Goal: Information Seeking & Learning: Learn about a topic

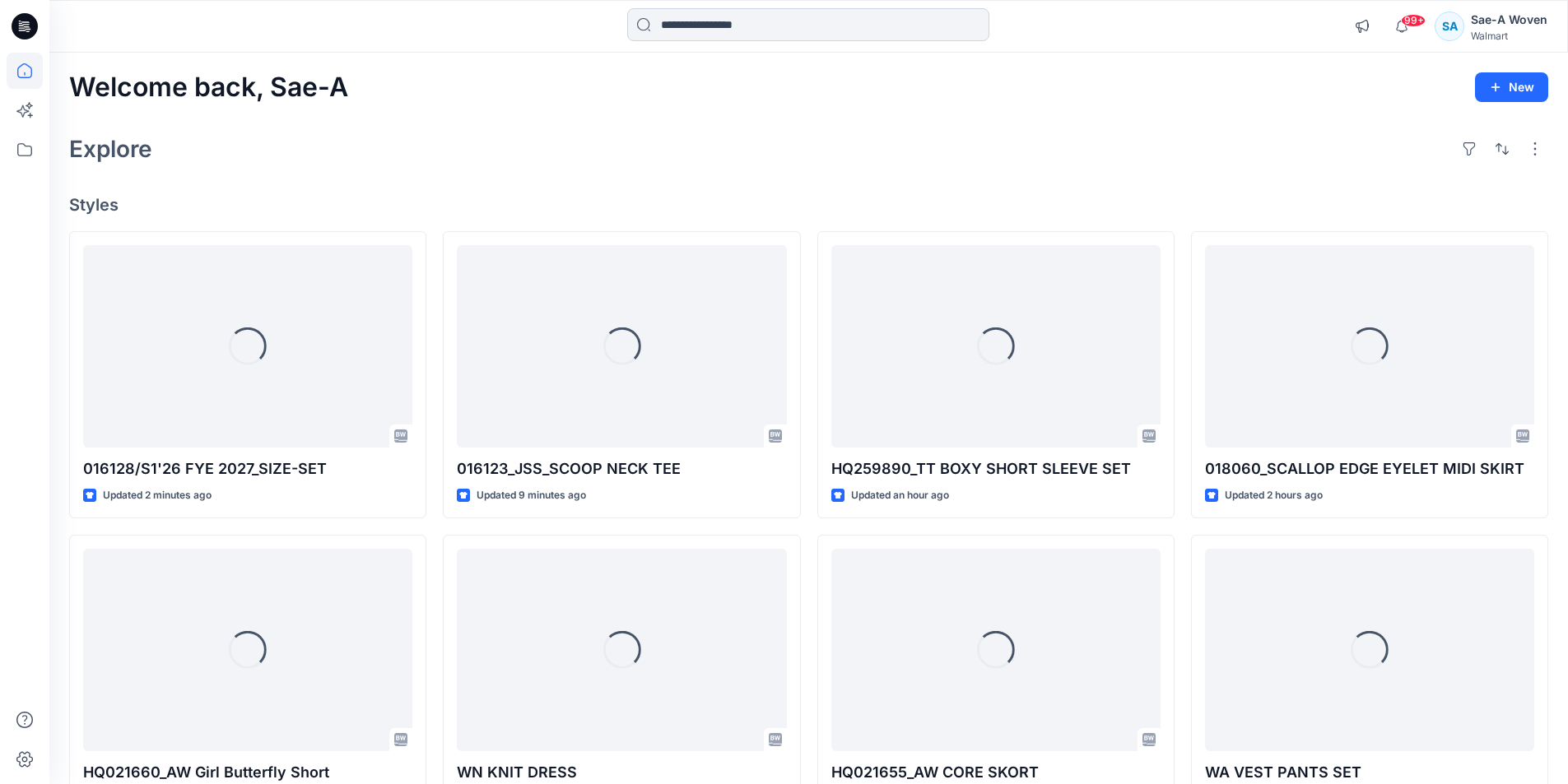
click at [783, 32] on input at bounding box center [807, 25] width 362 height 33
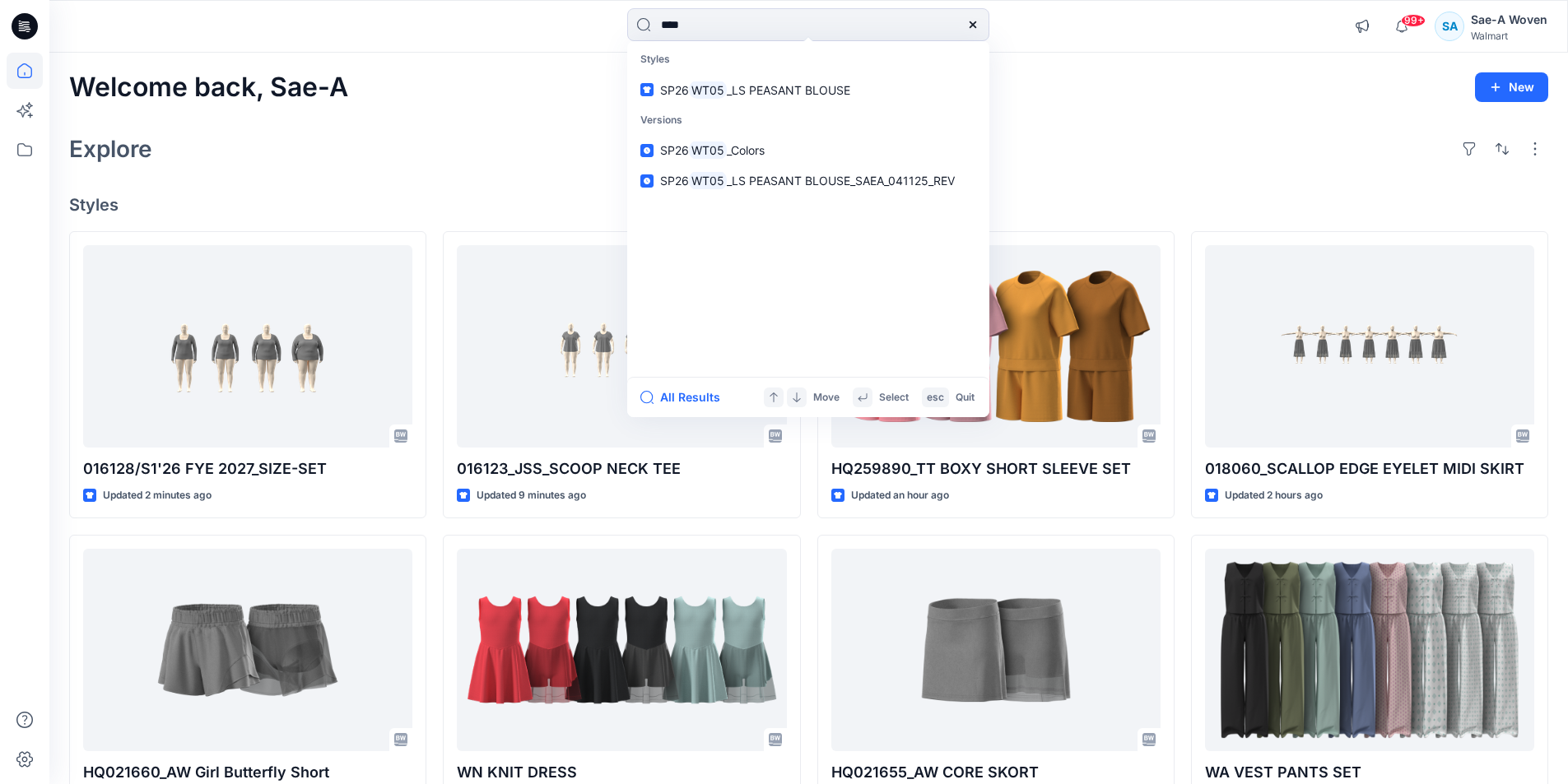
drag, startPoint x: 783, startPoint y: 32, endPoint x: 207, endPoint y: 44, distance: 576.1
click at [207, 44] on div "**** Styles SP26 WT05 _LS PEASANT BLOUSE Versions SP26 WT05 _Colors SP26 WT05 _…" at bounding box center [808, 26] width 1517 height 36
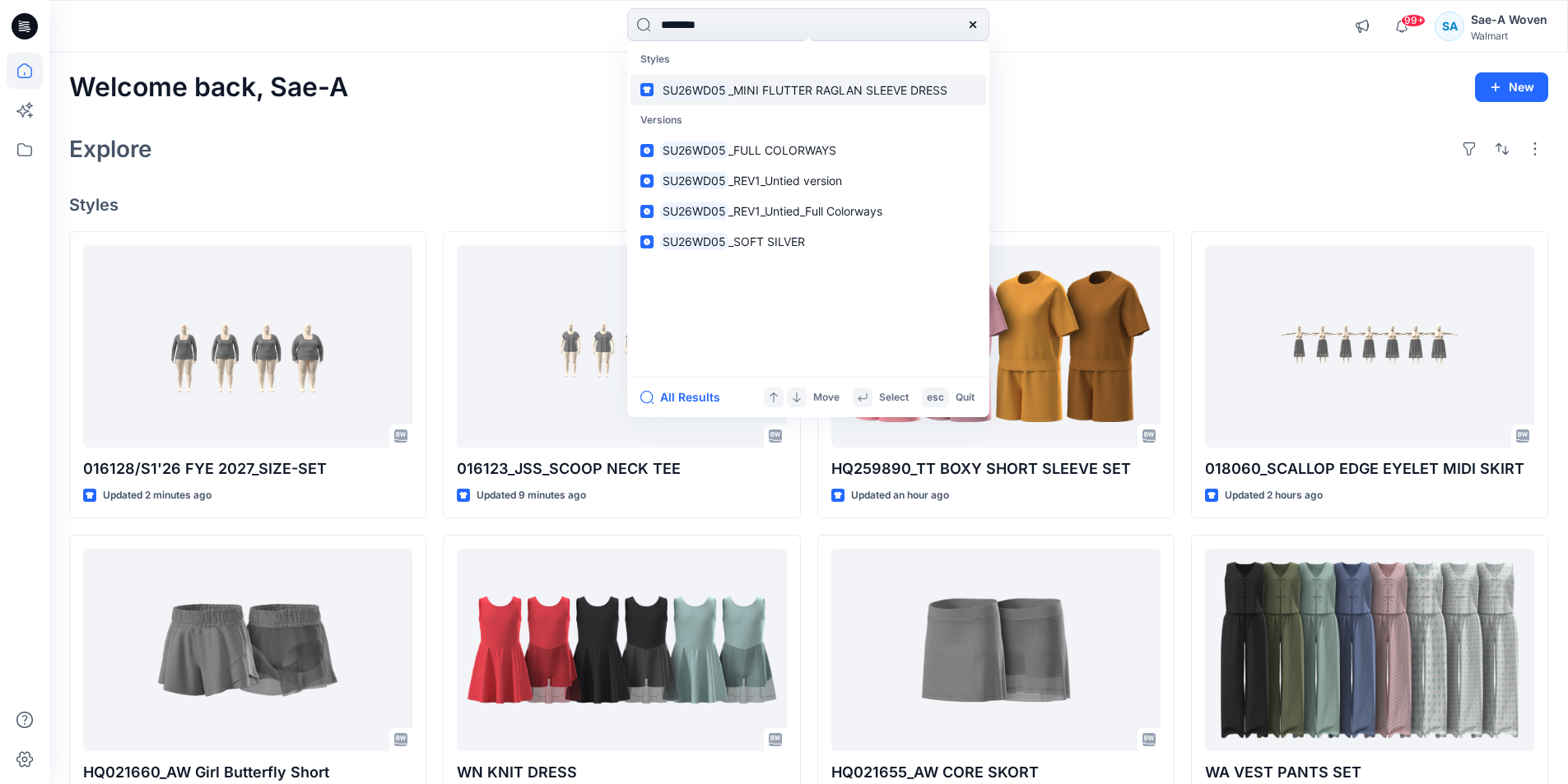
type input "********"
click at [876, 86] on span "_MINI FLUTTER RAGLAN SLEEVE DRESS" at bounding box center [838, 89] width 219 height 14
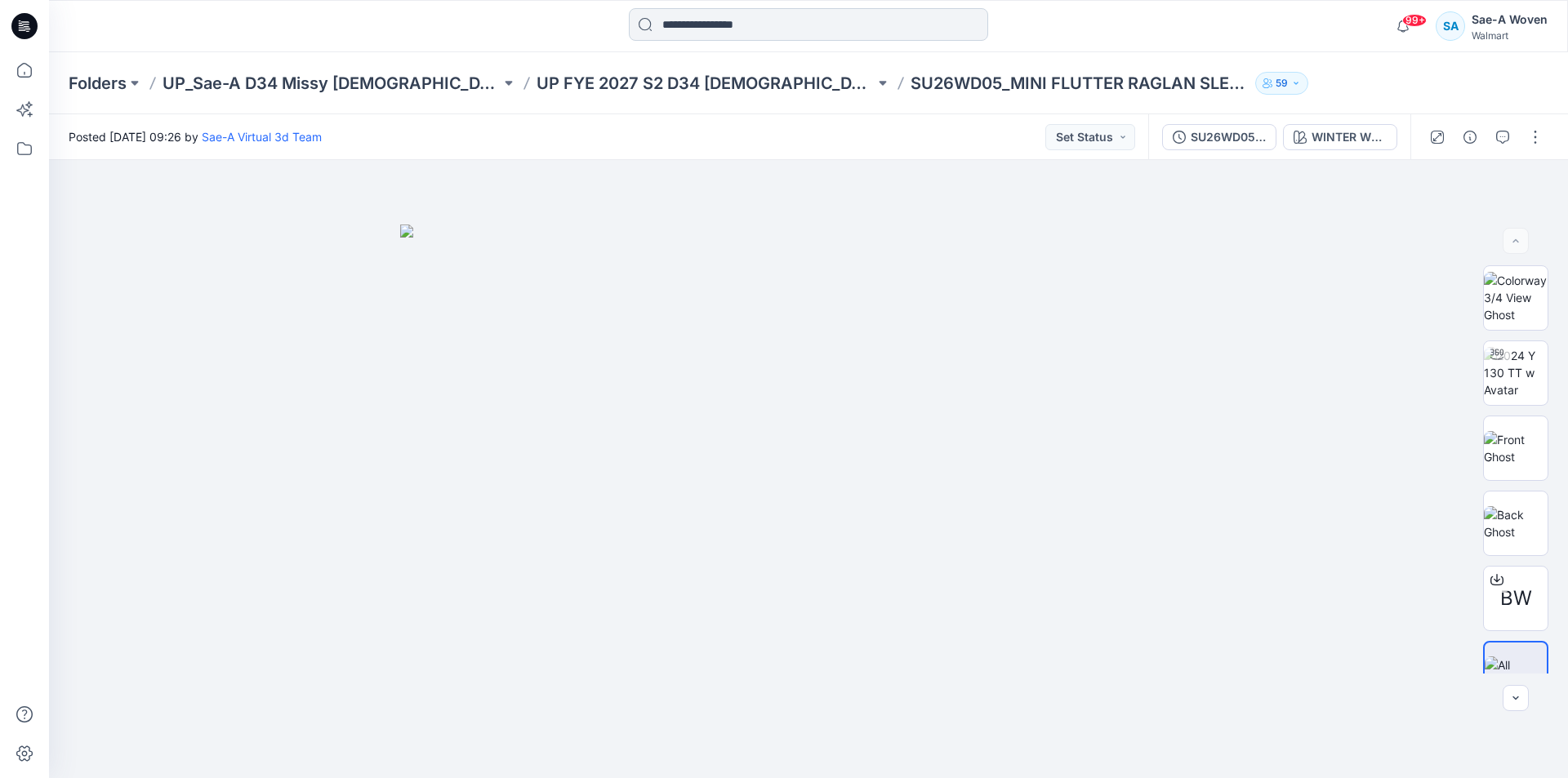
click at [769, 26] on input at bounding box center [807, 25] width 359 height 33
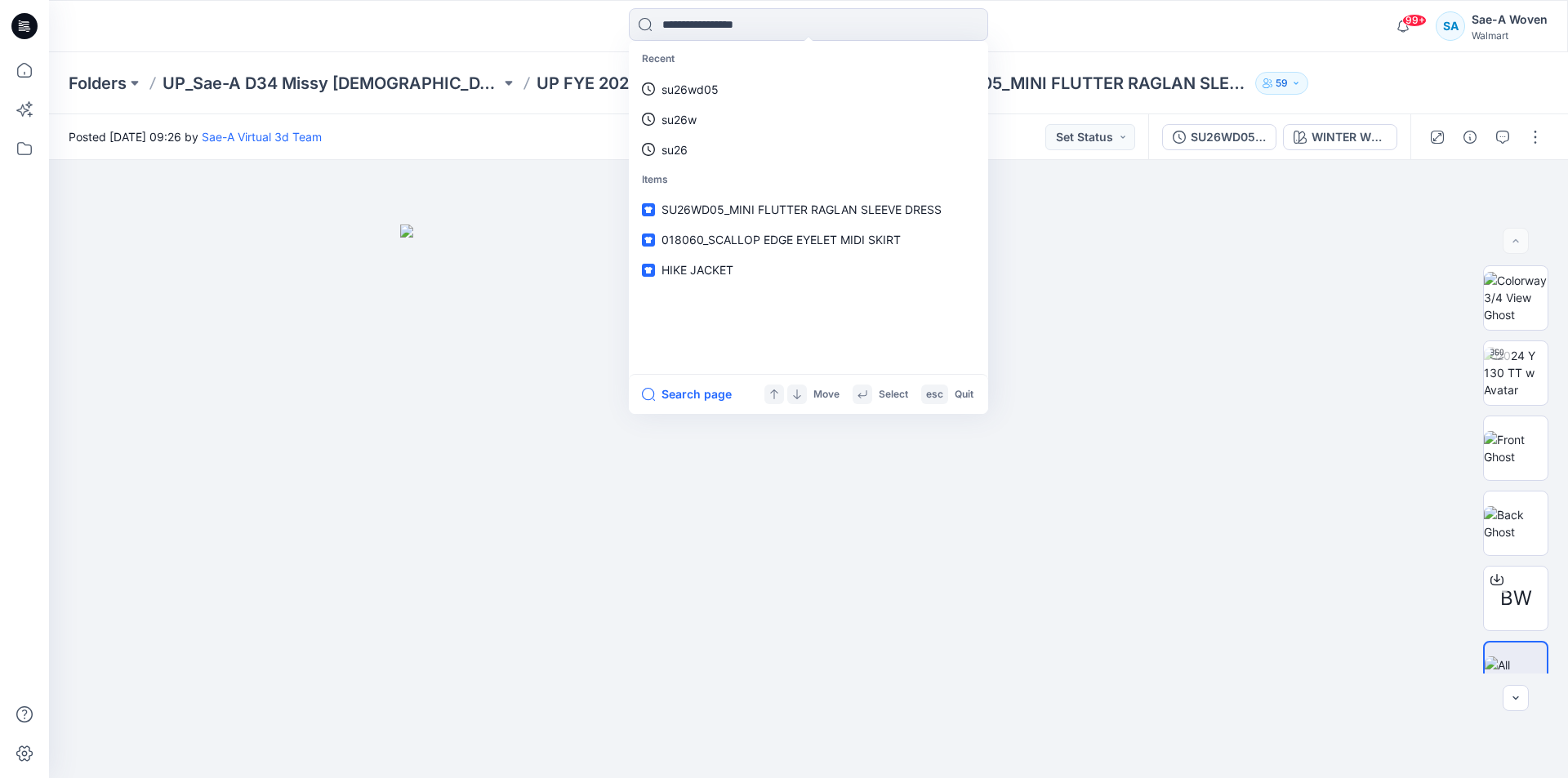
click at [516, 154] on div "Posted Tuesday, August 12, 2025 09:26 by Sae-A Virtual 3d Team Set Status" at bounding box center [599, 136] width 1099 height 45
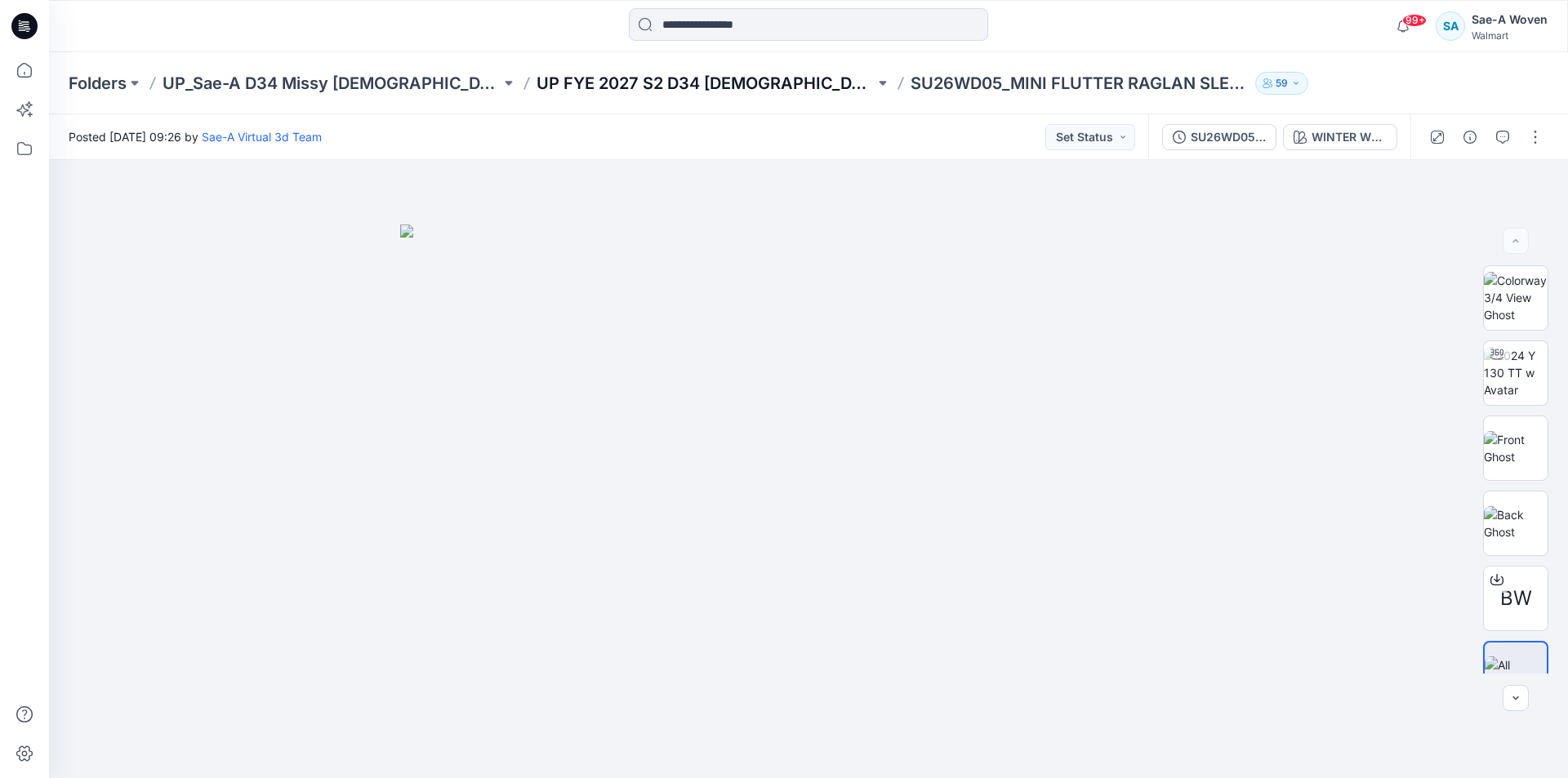
click at [722, 85] on p "UP FYE 2027 S2 D34 [DEMOGRAPHIC_DATA] Dresses" at bounding box center [706, 83] width 338 height 23
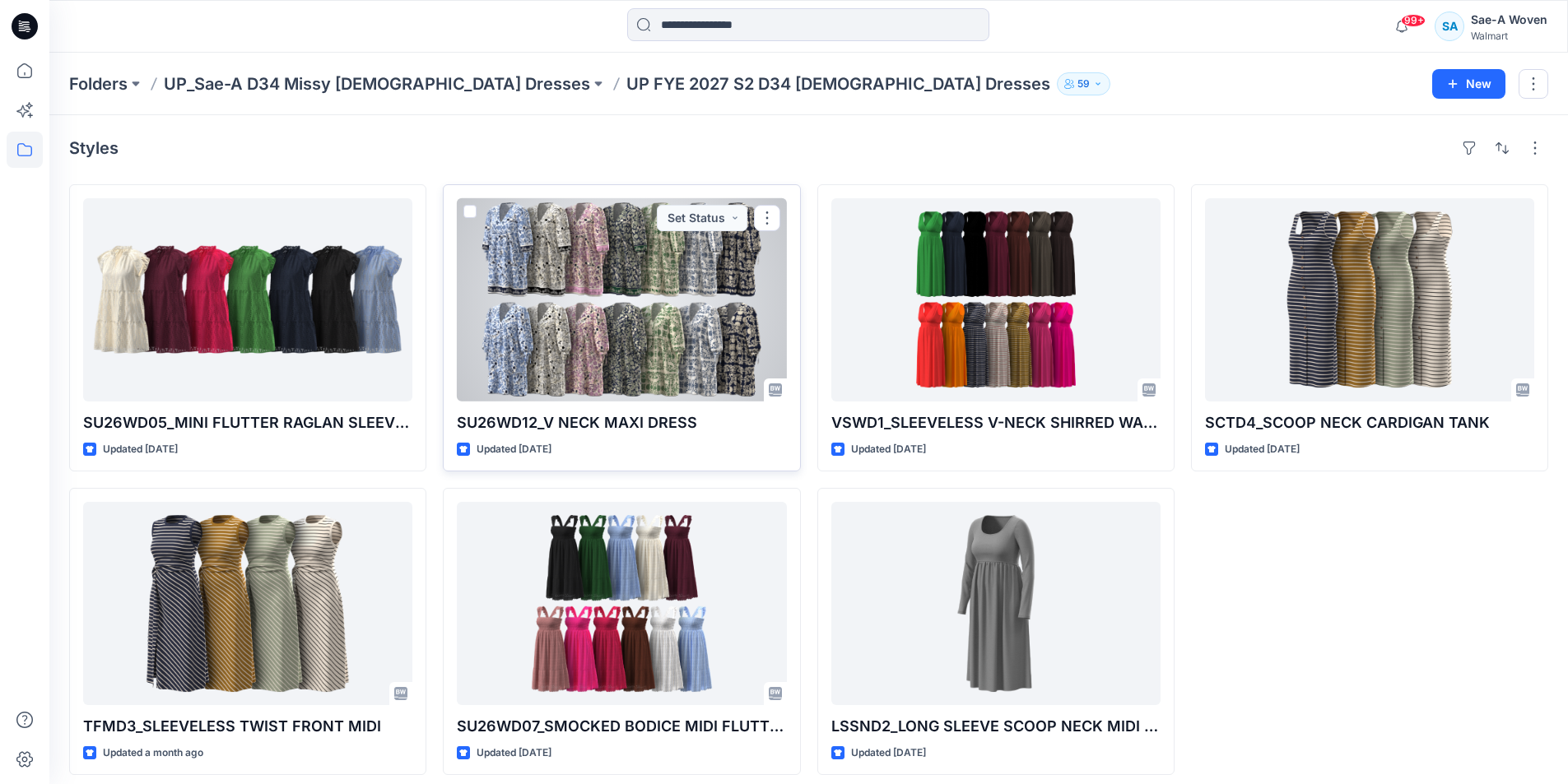
click at [598, 349] on div at bounding box center [622, 301] width 329 height 204
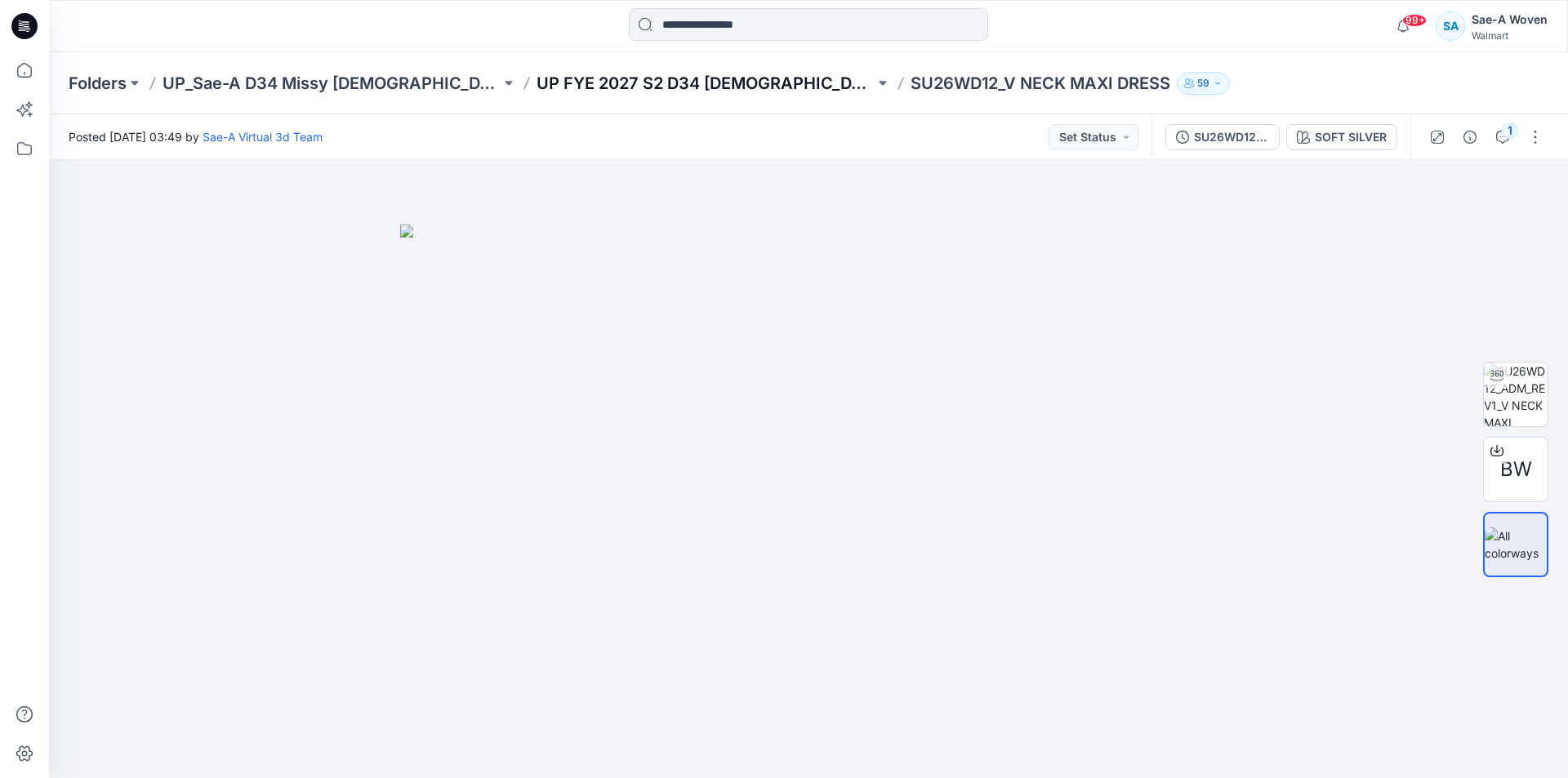
click at [702, 88] on p "UP FYE 2027 S2 D34 [DEMOGRAPHIC_DATA] Dresses" at bounding box center [706, 83] width 338 height 23
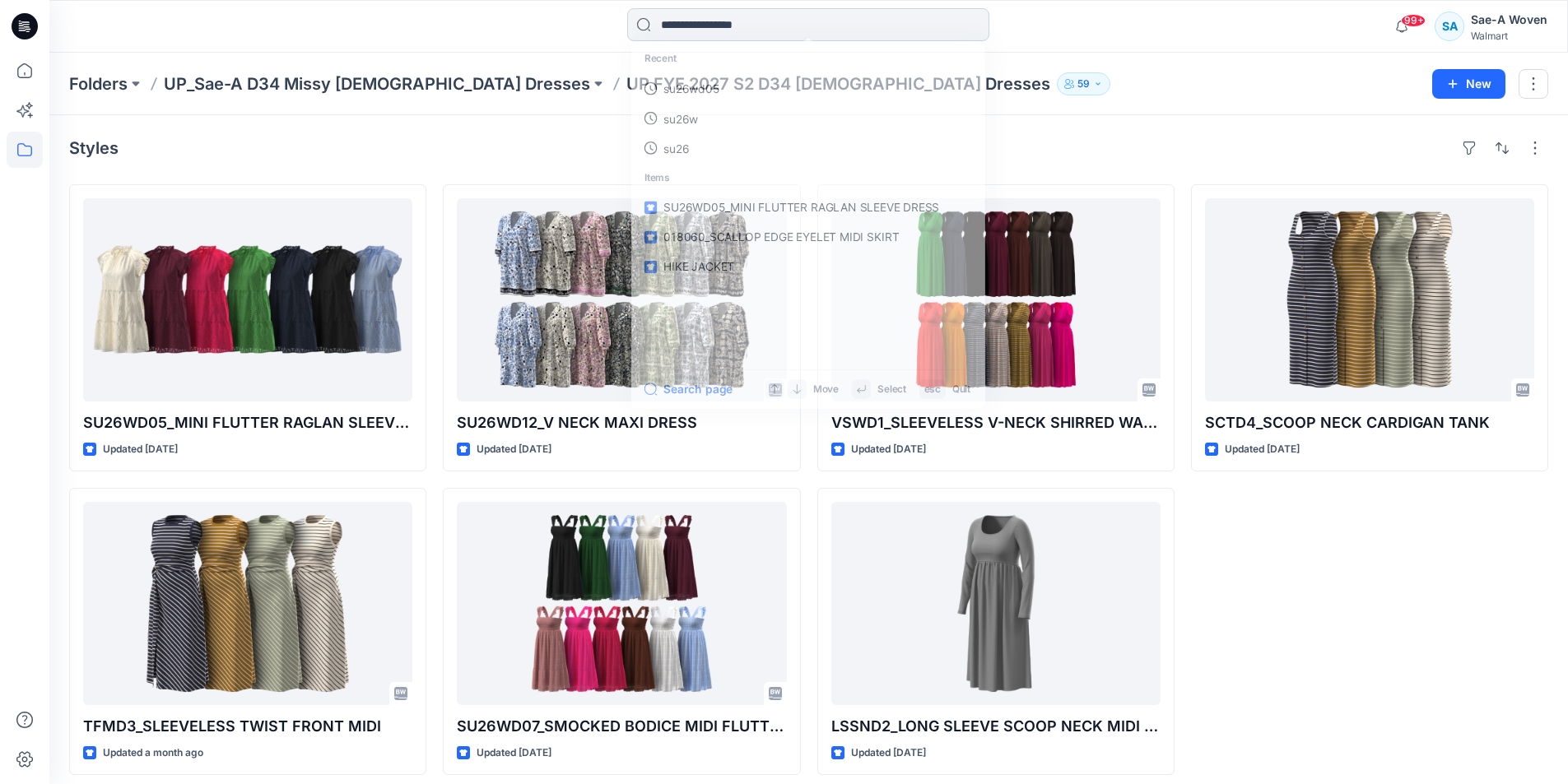
click at [750, 21] on input at bounding box center [807, 25] width 362 height 33
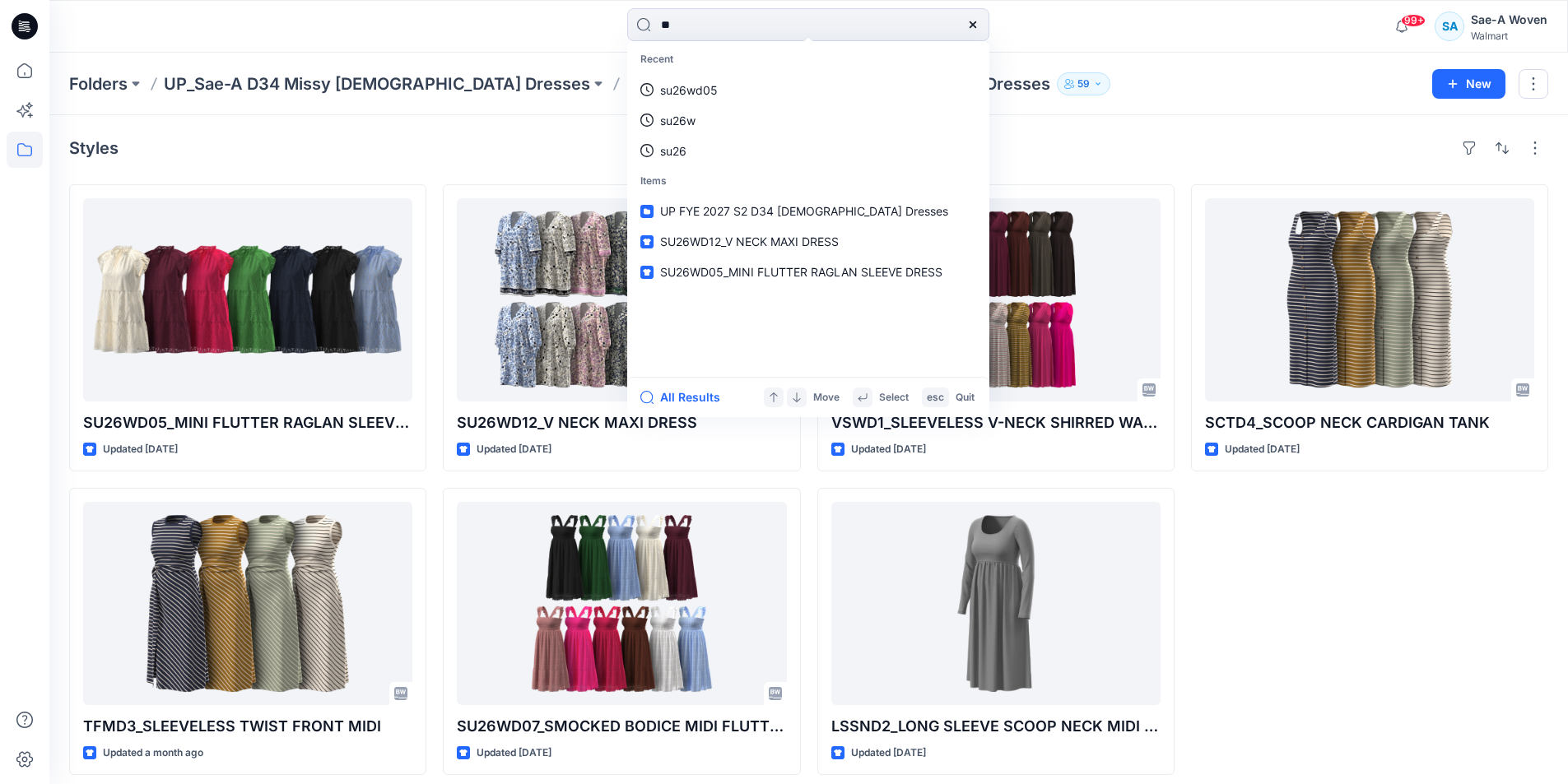
type input "*"
type input "**********"
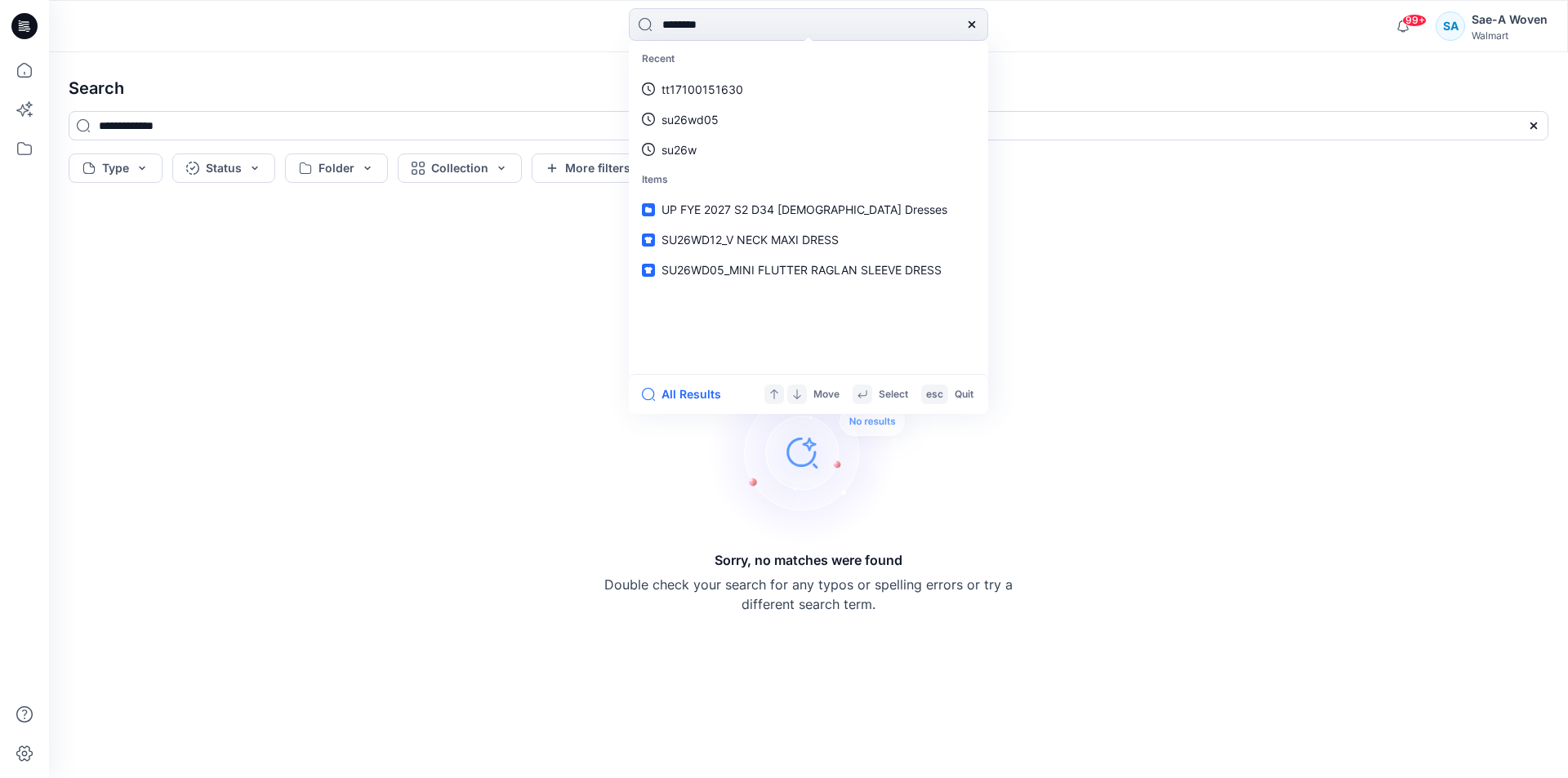
type input "*********"
drag, startPoint x: 1207, startPoint y: 436, endPoint x: 936, endPoint y: 31, distance: 487.3
click at [1207, 417] on div "Sorry, no matches were found Double check your search for any typos or spelling…" at bounding box center [808, 484] width 1506 height 563
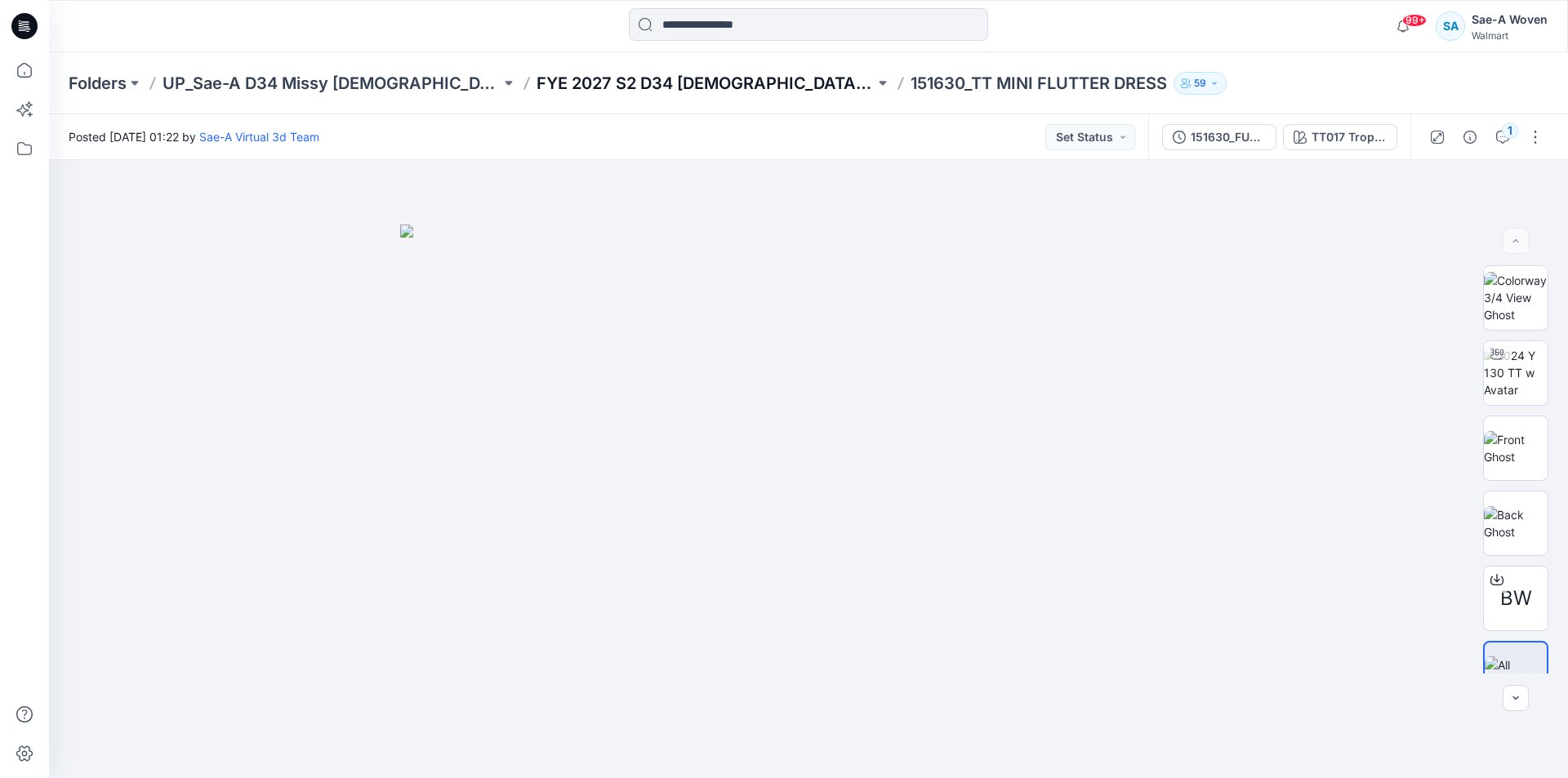
click at [738, 90] on p "FYE 2027 S2 D34 [DEMOGRAPHIC_DATA] Dresses - Sae-A" at bounding box center [706, 83] width 338 height 23
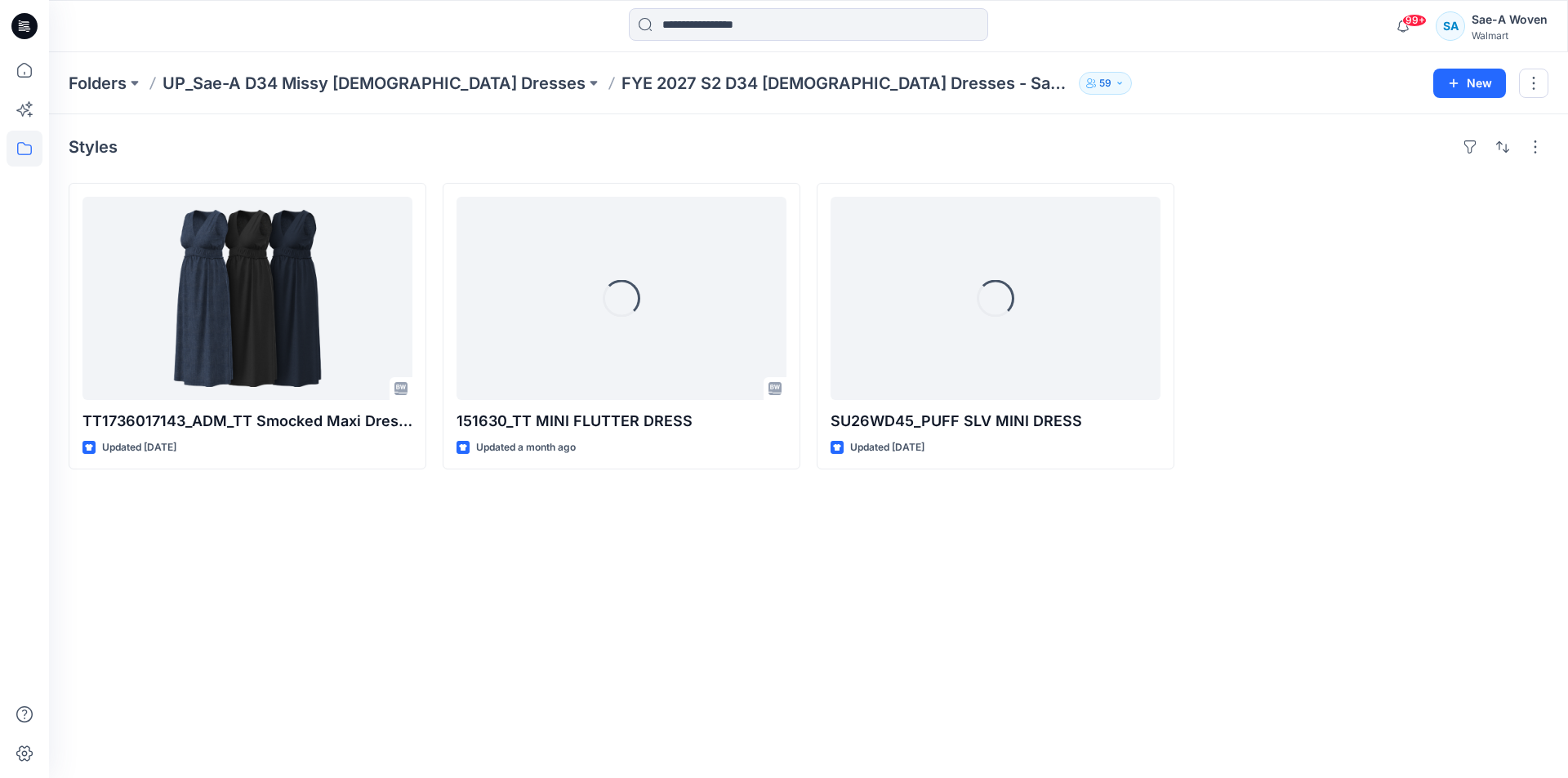
click at [428, 606] on div "Styles TT1736017143_ADM_TT Smocked Maxi Dress_SaeA_073025 Updated [DATE] Loadin…" at bounding box center [808, 446] width 1519 height 664
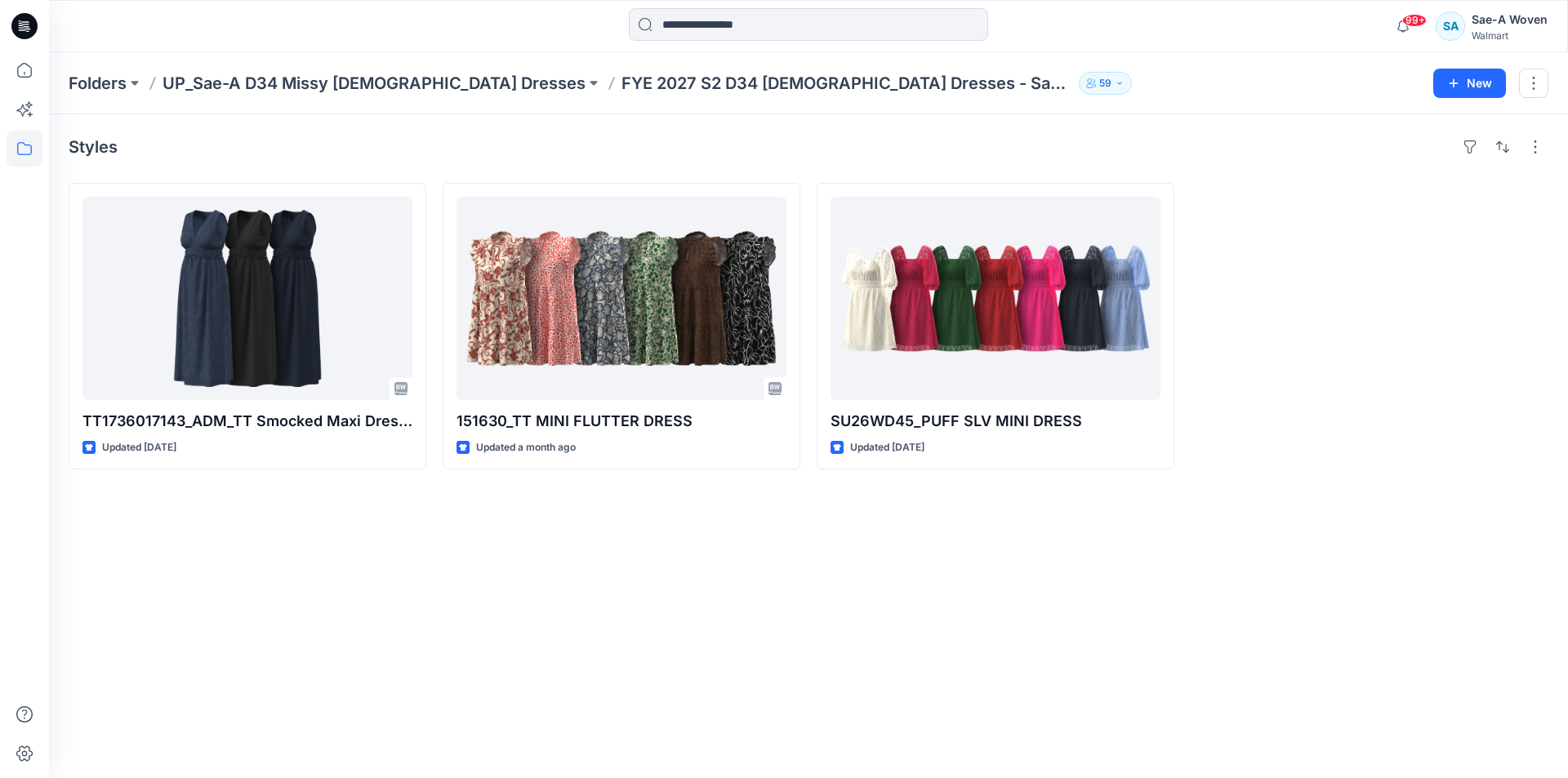
click at [792, 635] on div "Styles TT1736017143_ADM_TT Smocked Maxi Dress_SaeA_073025 Updated [DATE] 151630…" at bounding box center [808, 446] width 1519 height 664
click at [378, 81] on p "UP_Sae-A D34 Missy [DEMOGRAPHIC_DATA] Dresses" at bounding box center [374, 83] width 423 height 23
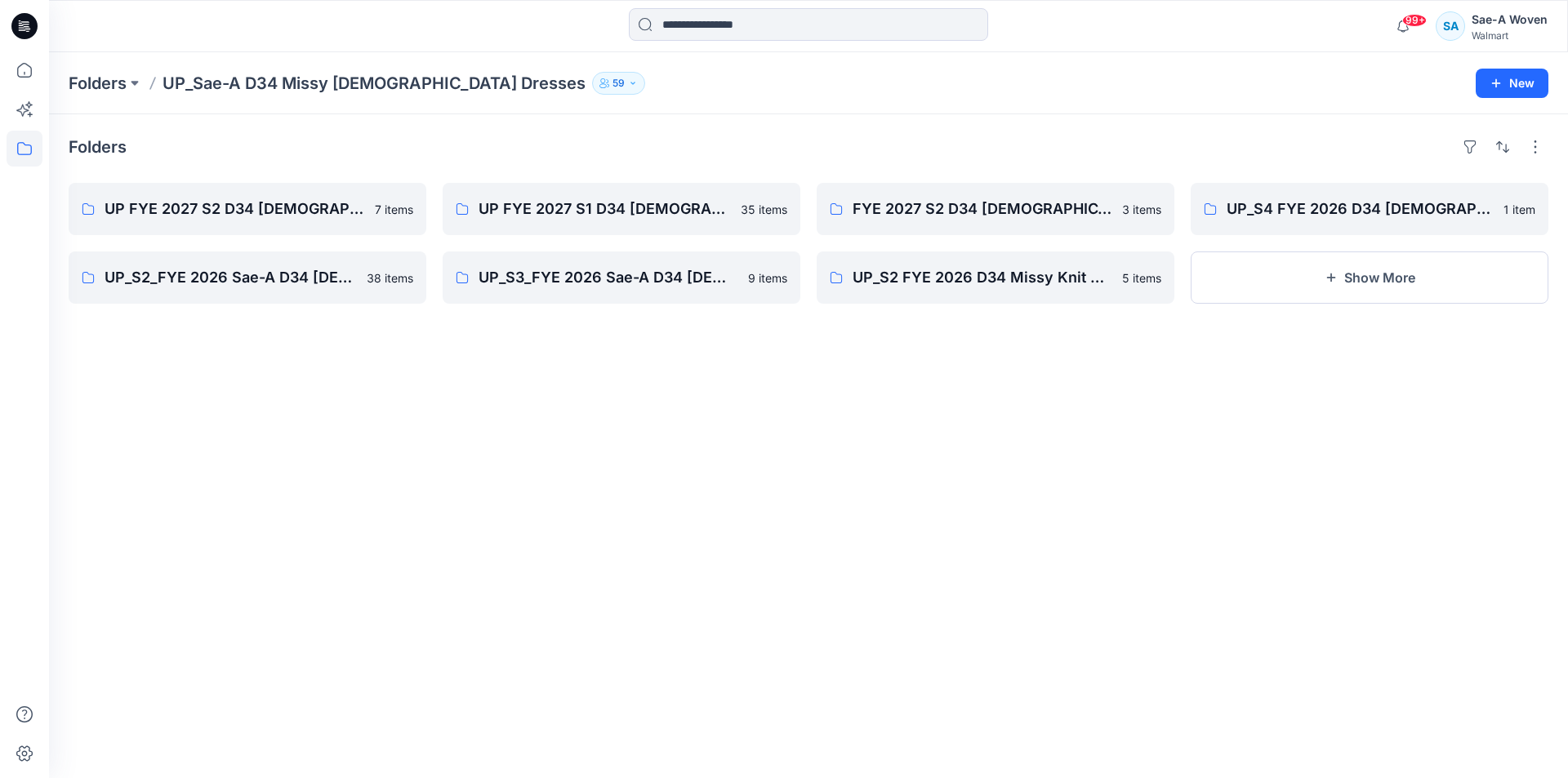
click at [1139, 583] on div "Folders UP FYE 2027 S2 D34 [DEMOGRAPHIC_DATA] Dresses 7 items UP_S2_FYE 2026 Sa…" at bounding box center [808, 446] width 1519 height 664
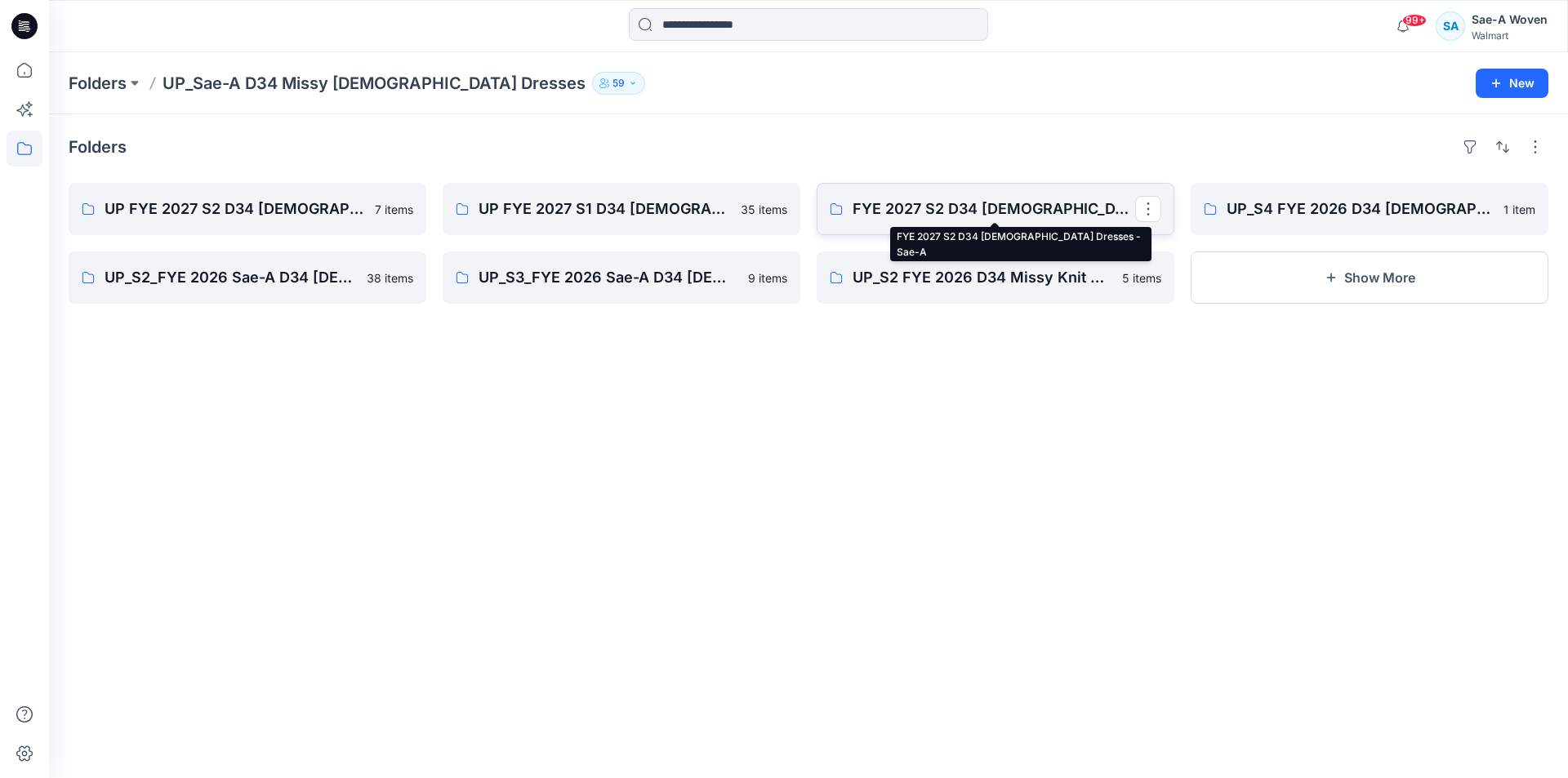
click at [1009, 219] on p "FYE 2027 S2 D34 [DEMOGRAPHIC_DATA] Dresses - Sae-A" at bounding box center [994, 209] width 283 height 23
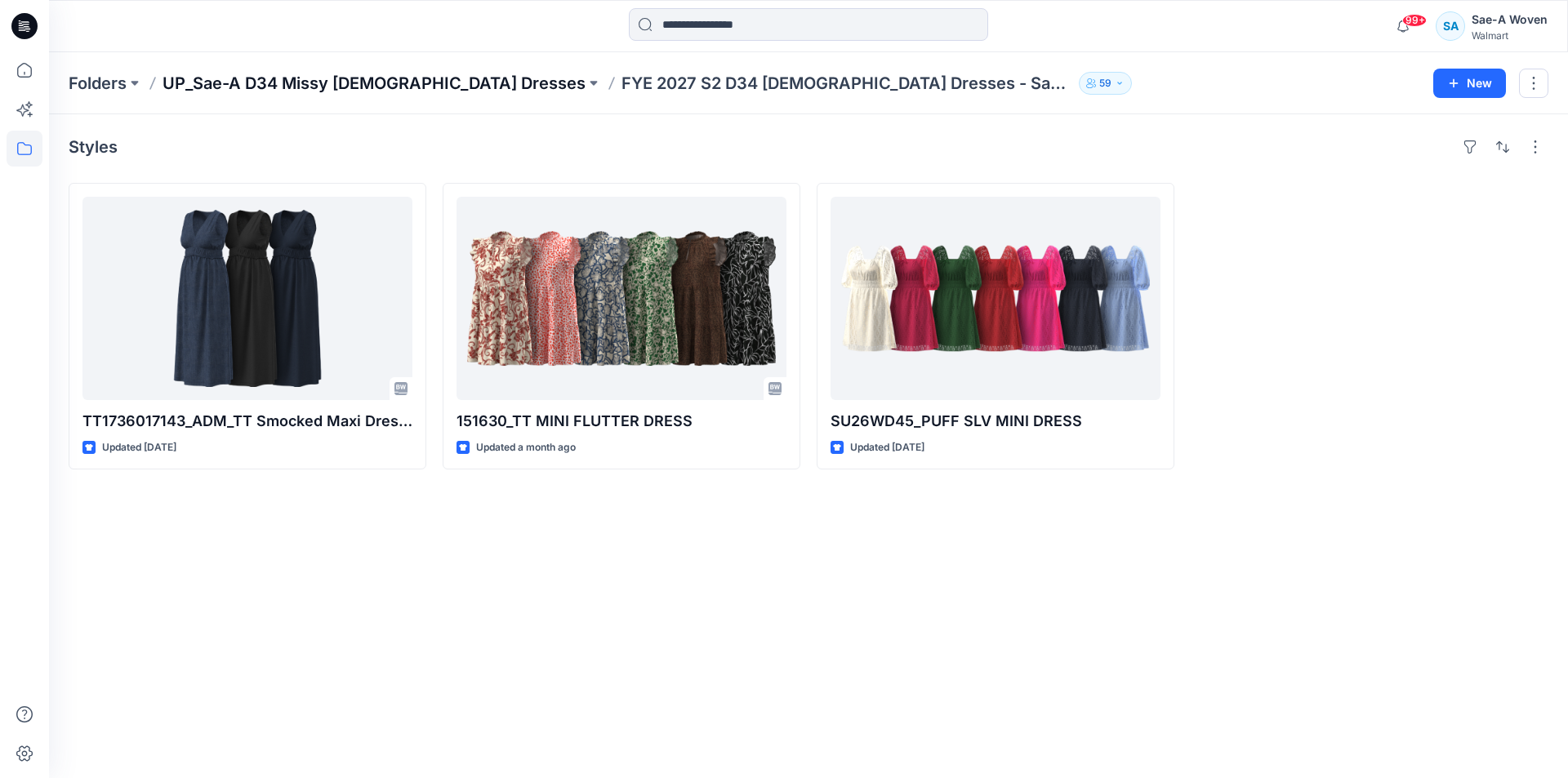
click at [381, 89] on p "UP_Sae-A D34 Missy [DEMOGRAPHIC_DATA] Dresses" at bounding box center [374, 83] width 423 height 23
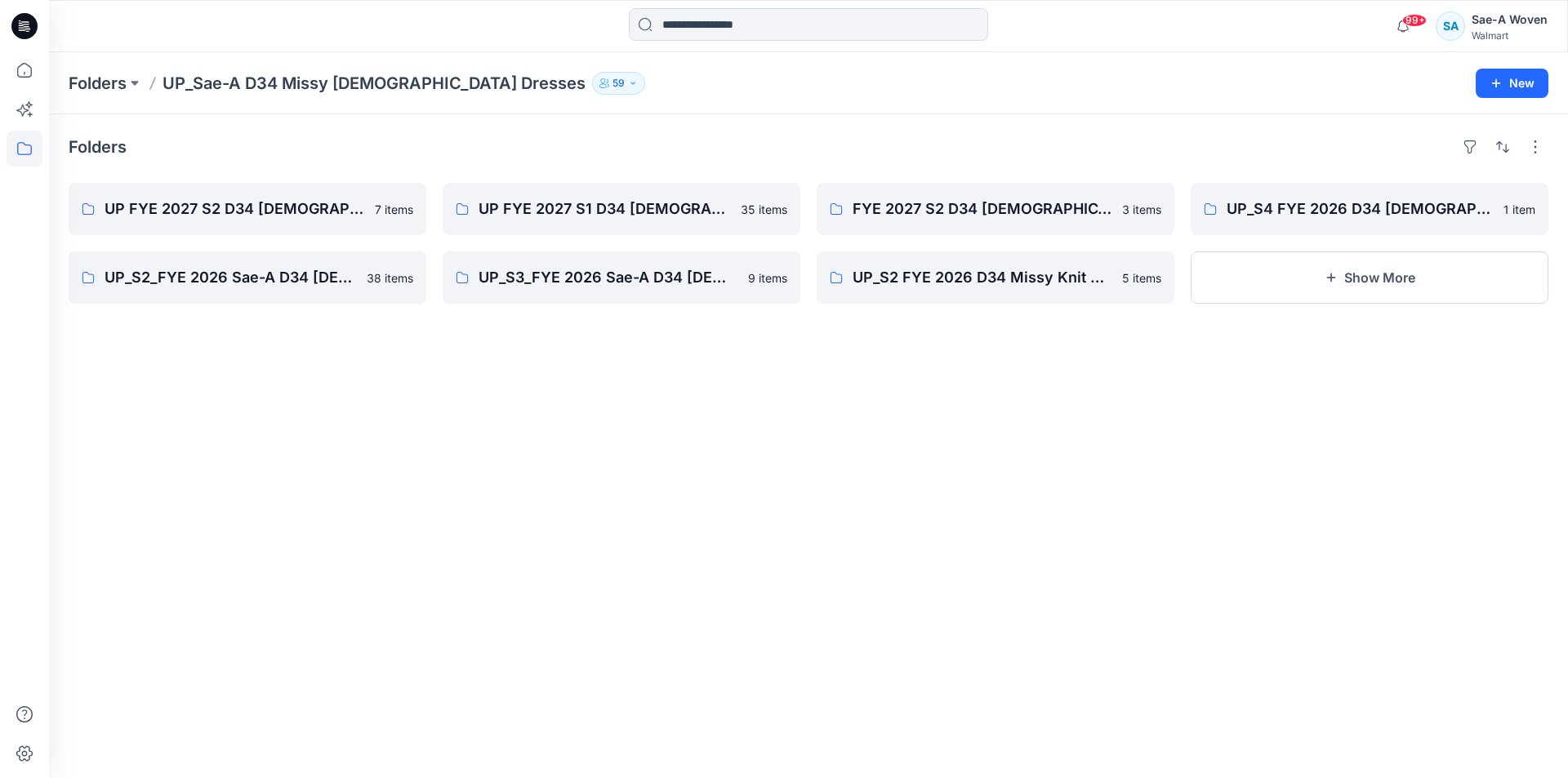
click at [1103, 428] on div "Folders UP FYE 2027 S2 D34 [DEMOGRAPHIC_DATA] Dresses 7 items UP_S2_FYE 2026 Sa…" at bounding box center [808, 446] width 1519 height 664
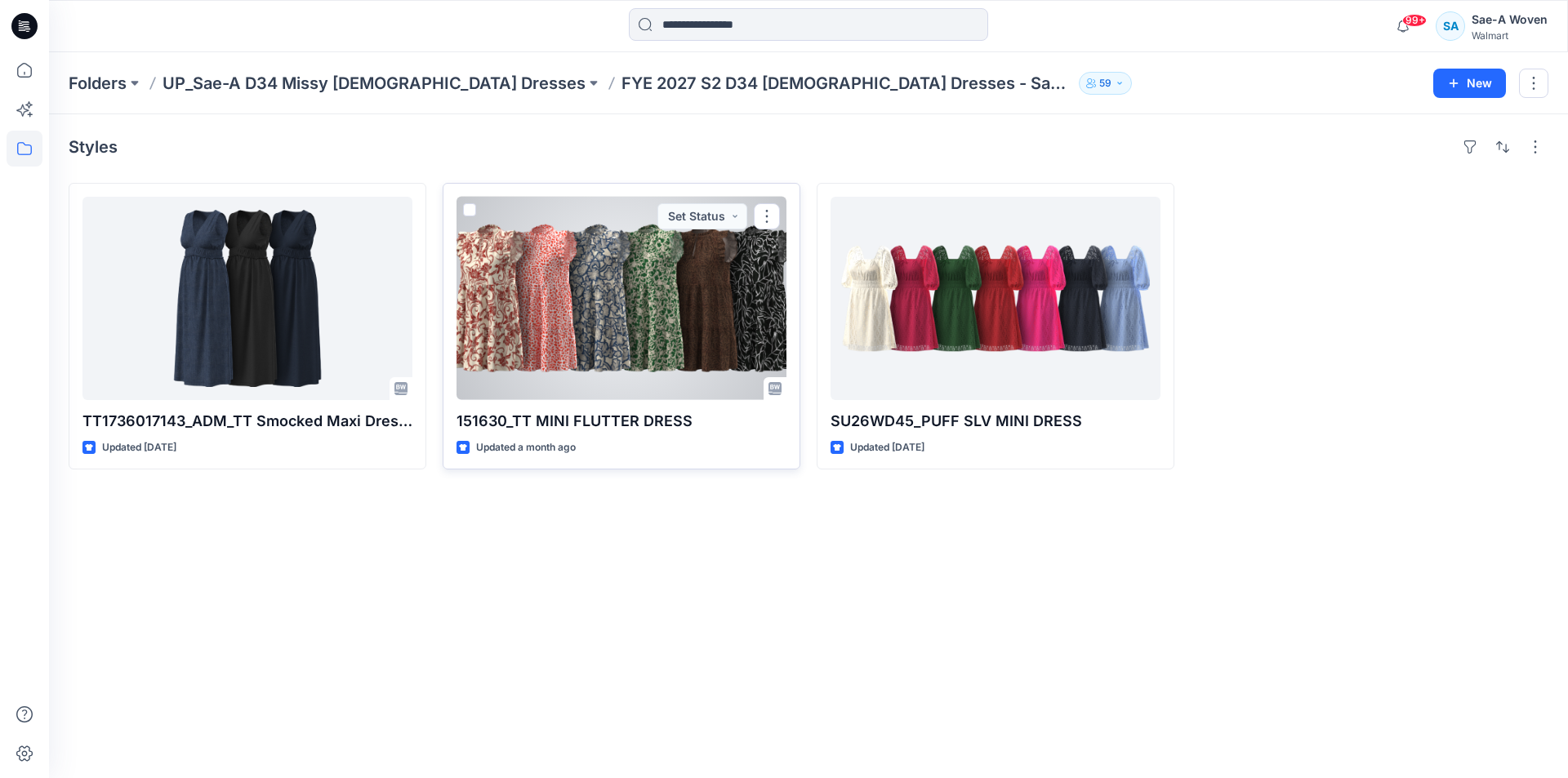
click at [530, 338] on div at bounding box center [622, 299] width 330 height 204
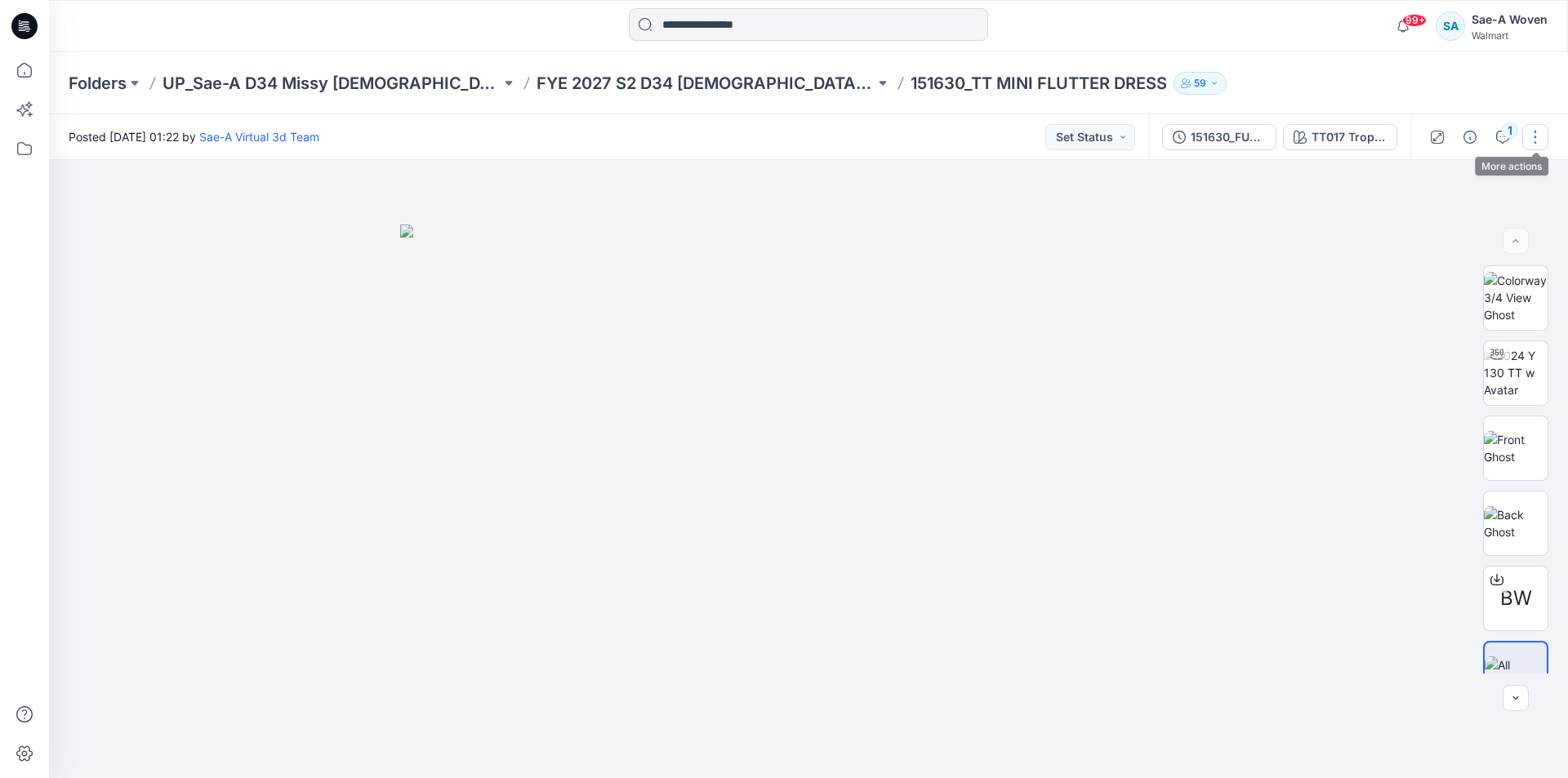
click at [1538, 134] on button "button" at bounding box center [1535, 137] width 26 height 26
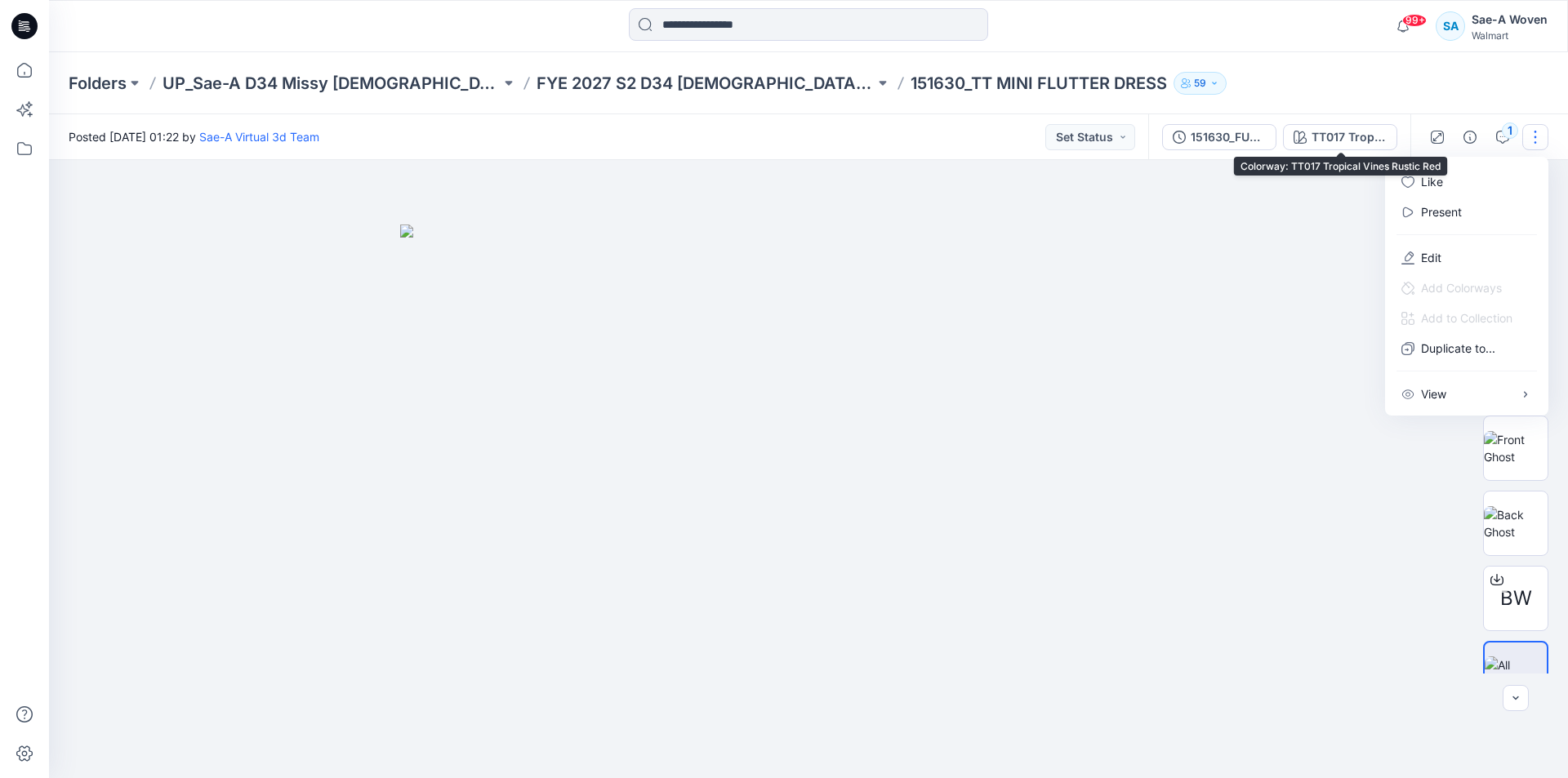
click at [1367, 77] on div "Folders UP_Sae-A D34 Missy [DEMOGRAPHIC_DATA] Dresses FYE 2027 S2 D34 [DEMOGRAP…" at bounding box center [744, 83] width 1352 height 23
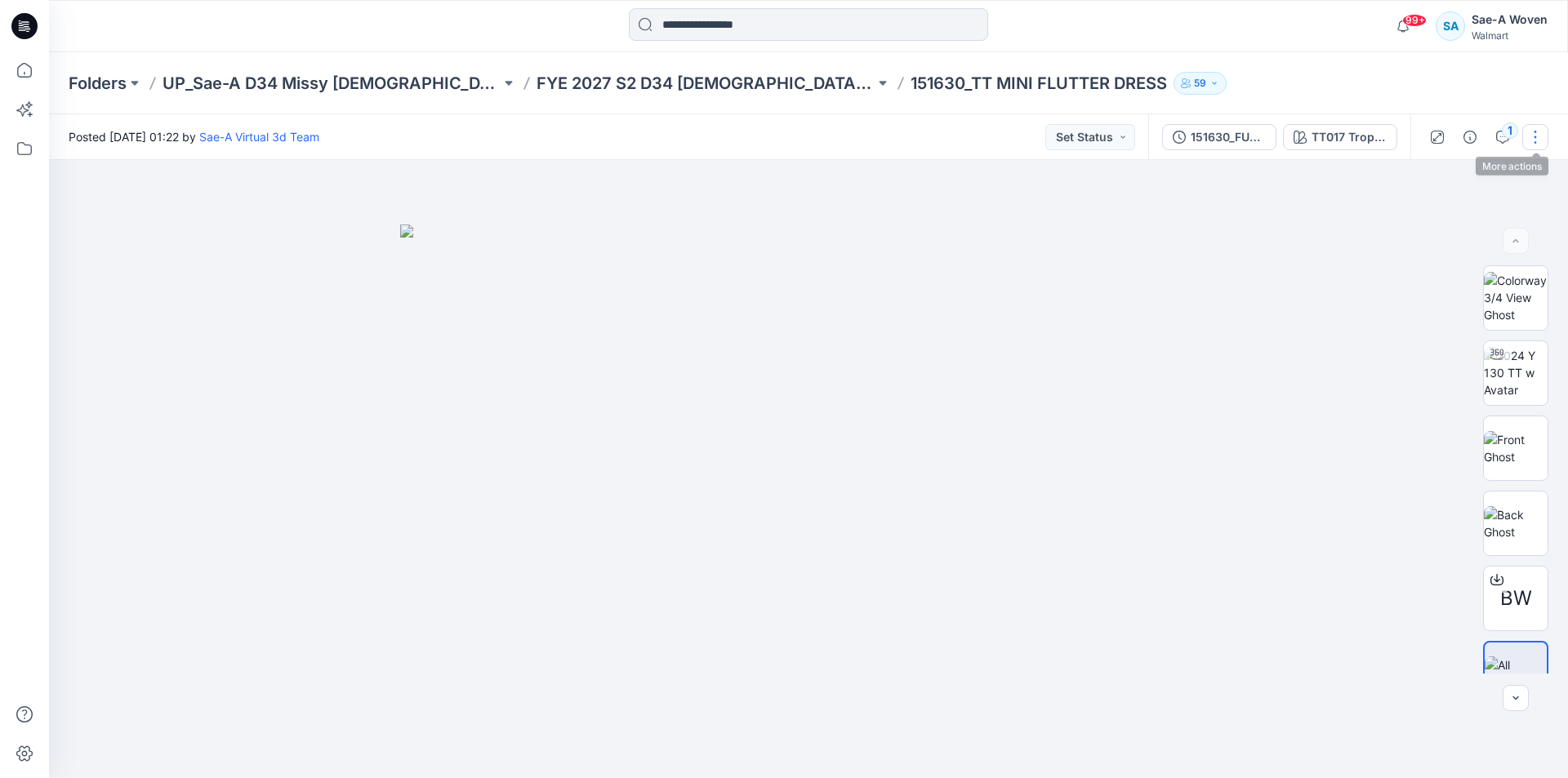
click at [1542, 147] on button "button" at bounding box center [1535, 137] width 26 height 26
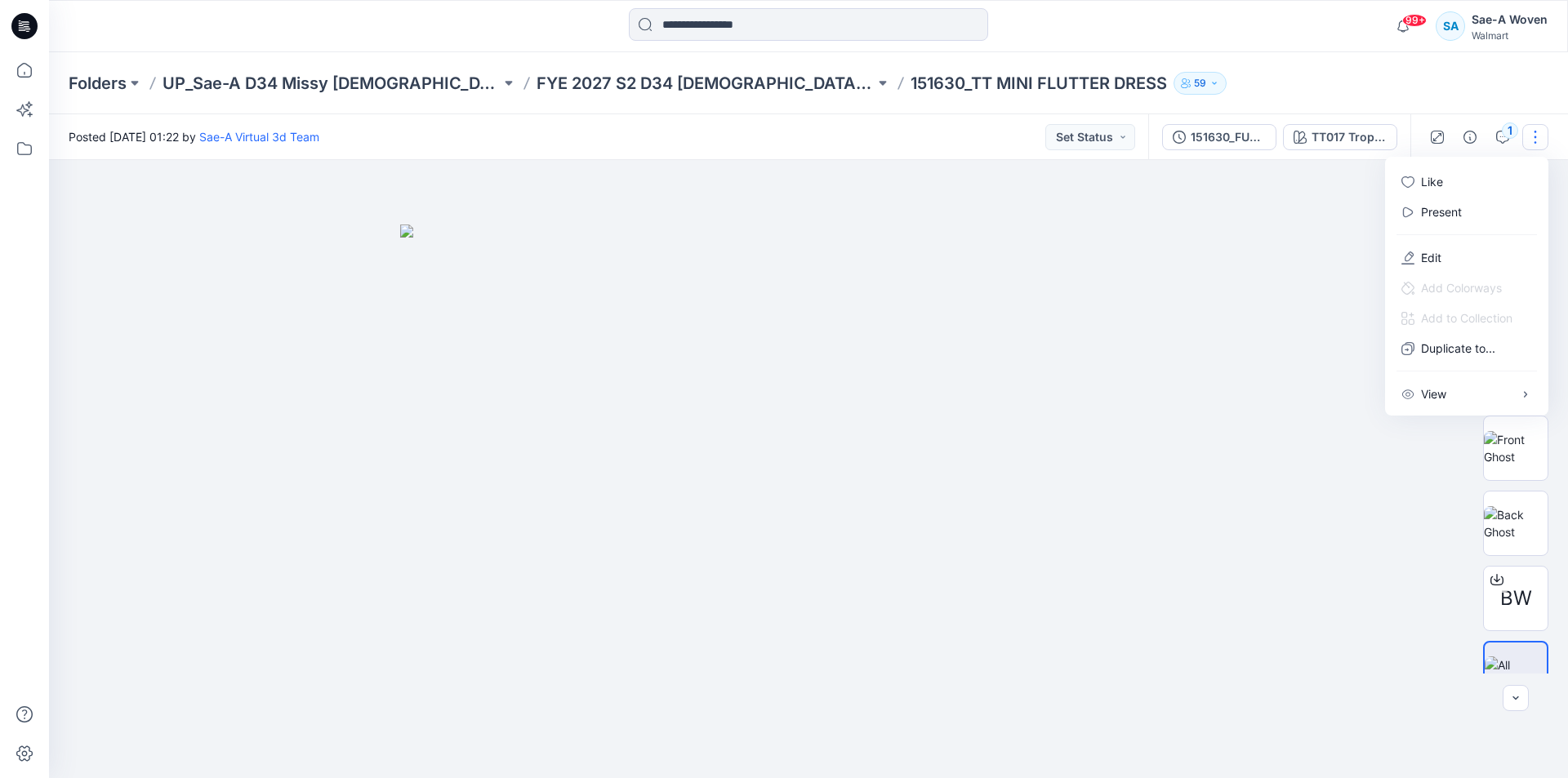
click at [1400, 83] on div "Folders UP_Sae-A D34 Missy [DEMOGRAPHIC_DATA] Dresses FYE 2027 S2 D34 [DEMOGRAP…" at bounding box center [744, 83] width 1352 height 23
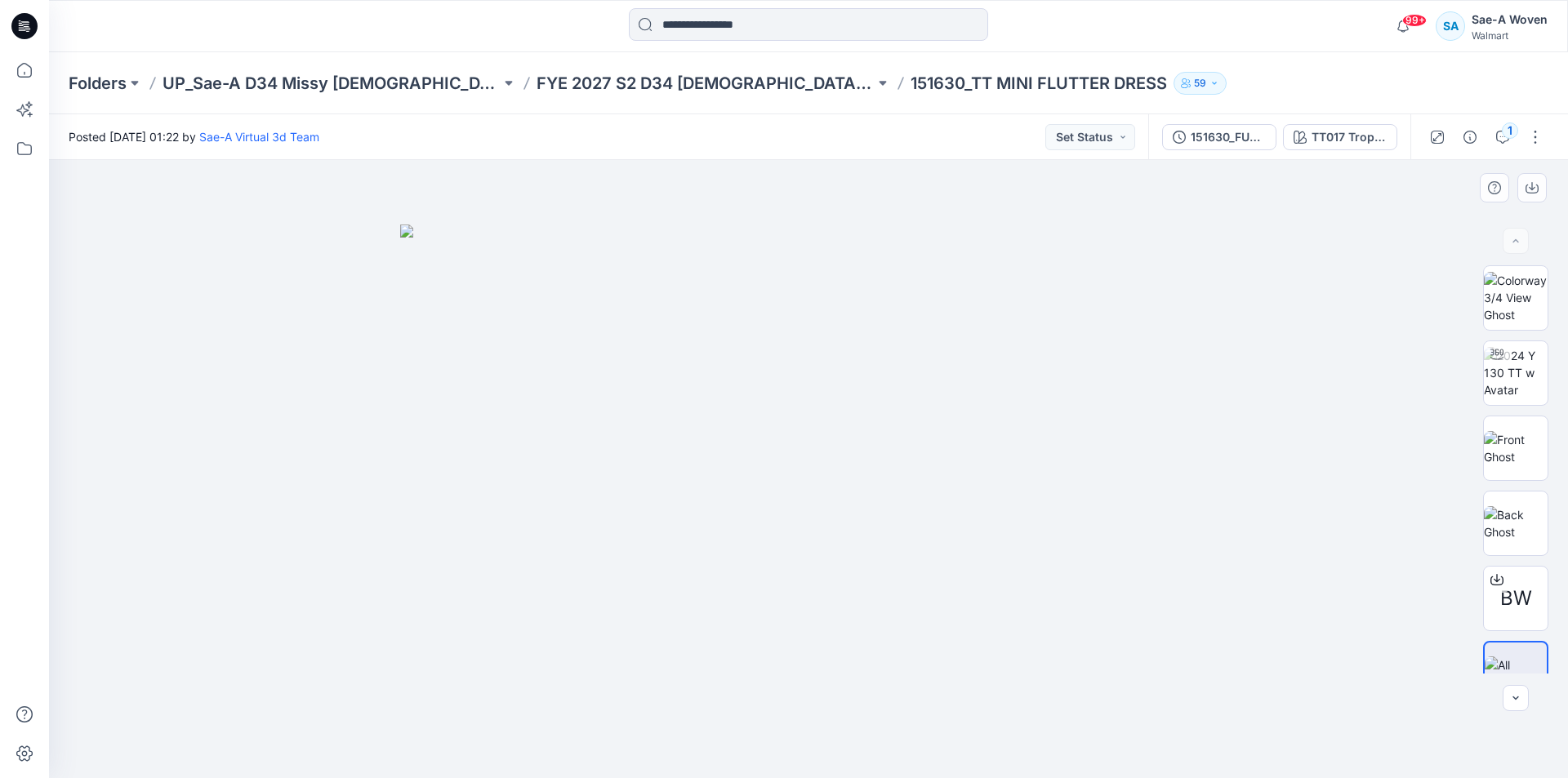
click at [1128, 221] on div at bounding box center [808, 469] width 1519 height 618
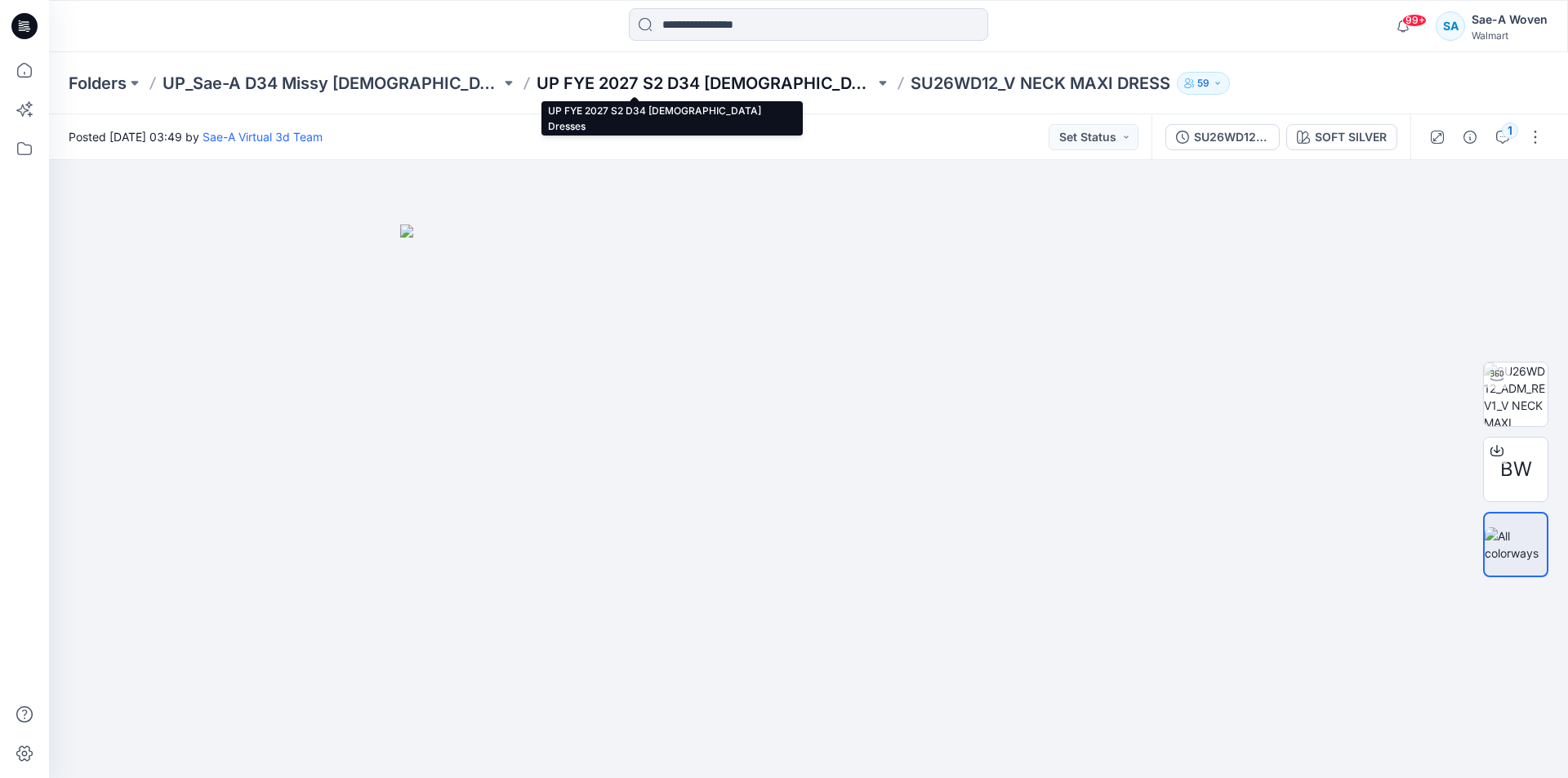
click at [680, 85] on p "UP FYE 2027 S2 D34 [DEMOGRAPHIC_DATA] Dresses" at bounding box center [706, 83] width 338 height 23
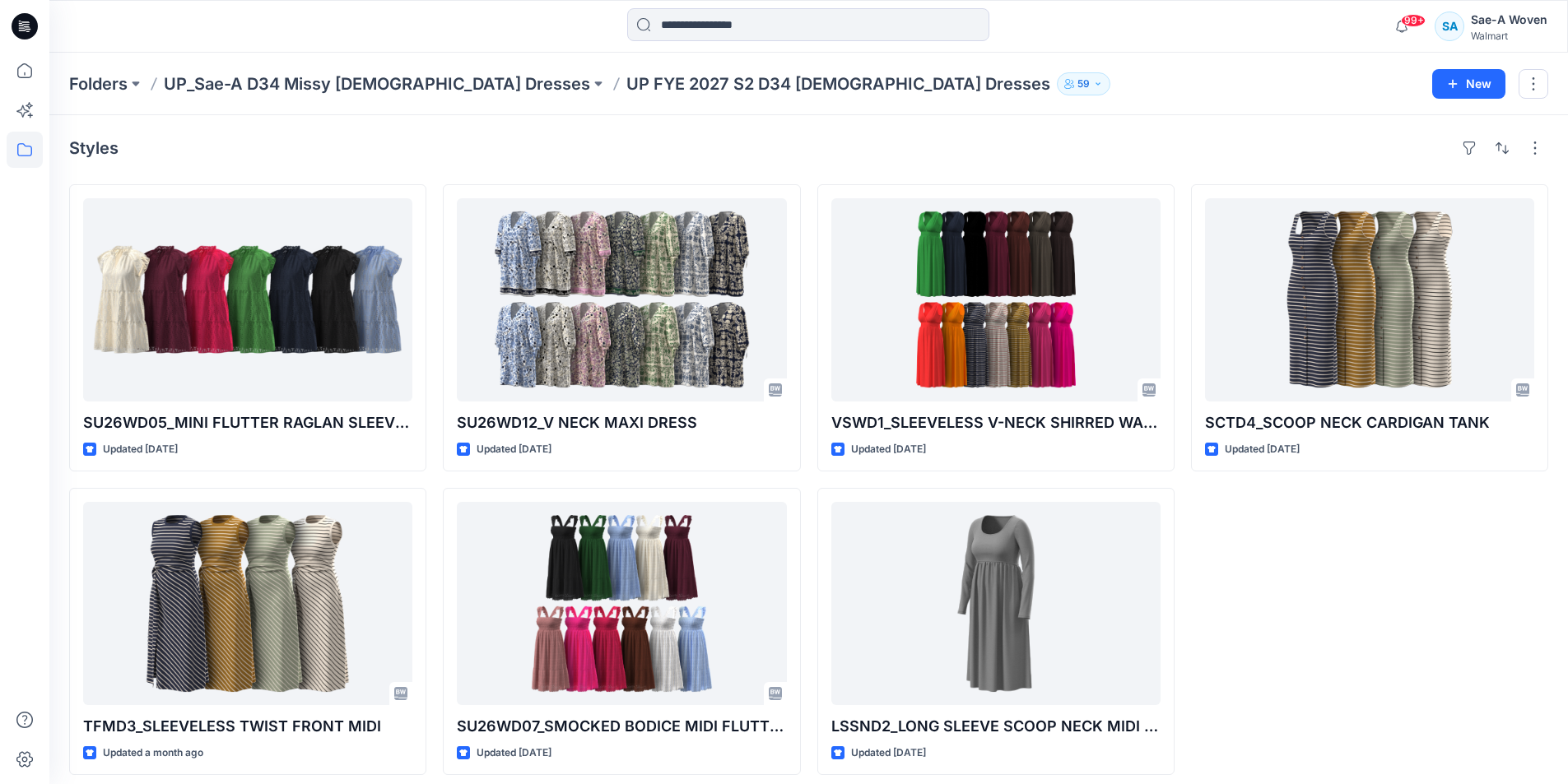
drag, startPoint x: 1454, startPoint y: 662, endPoint x: 1453, endPoint y: 574, distance: 88.0
click at [1075, 662] on div "SCTD4_SCOOP NECK CARDIGAN TANK Updated 25 days ago" at bounding box center [1368, 480] width 357 height 591
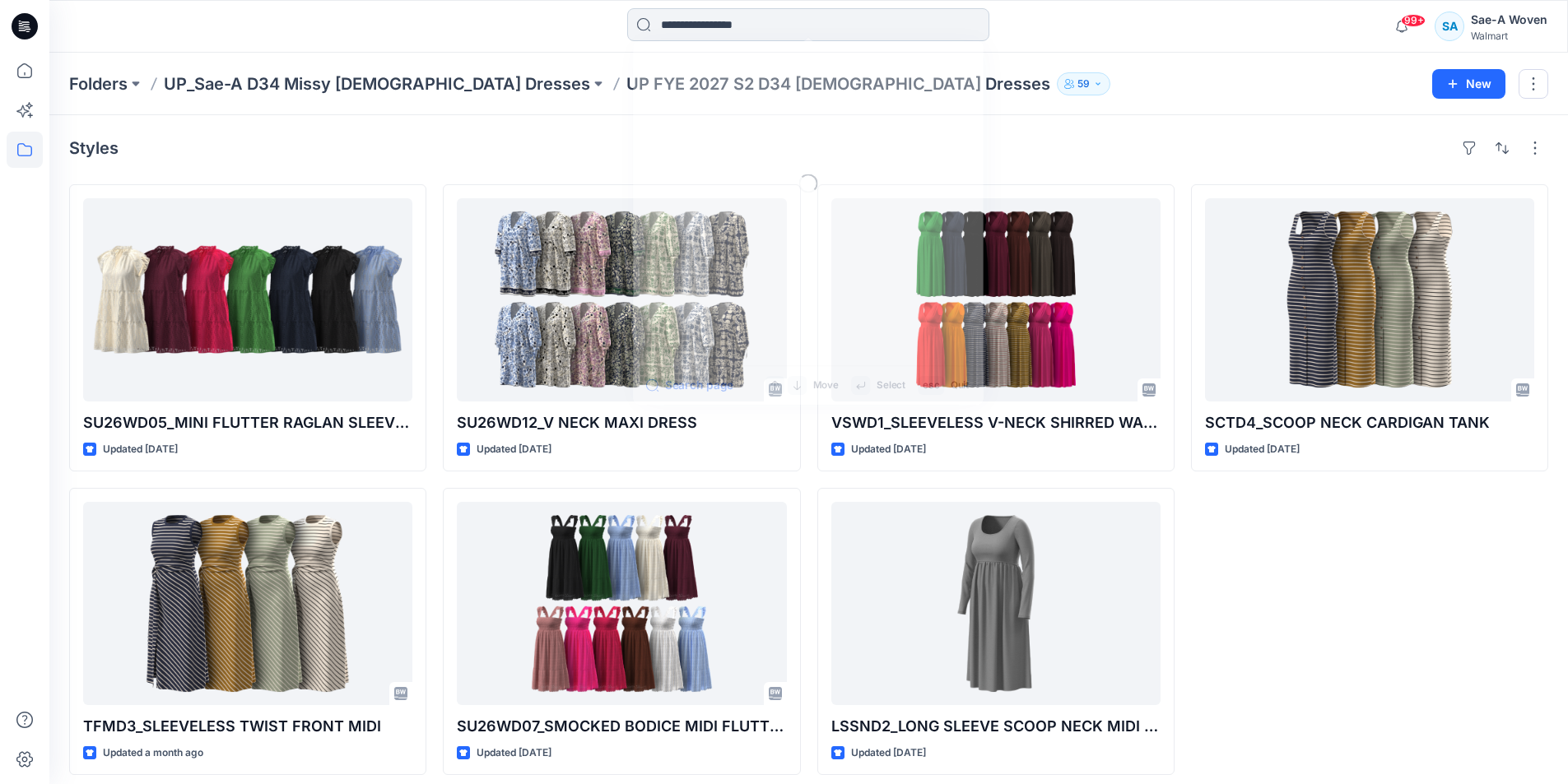
click at [796, 26] on input at bounding box center [807, 25] width 362 height 33
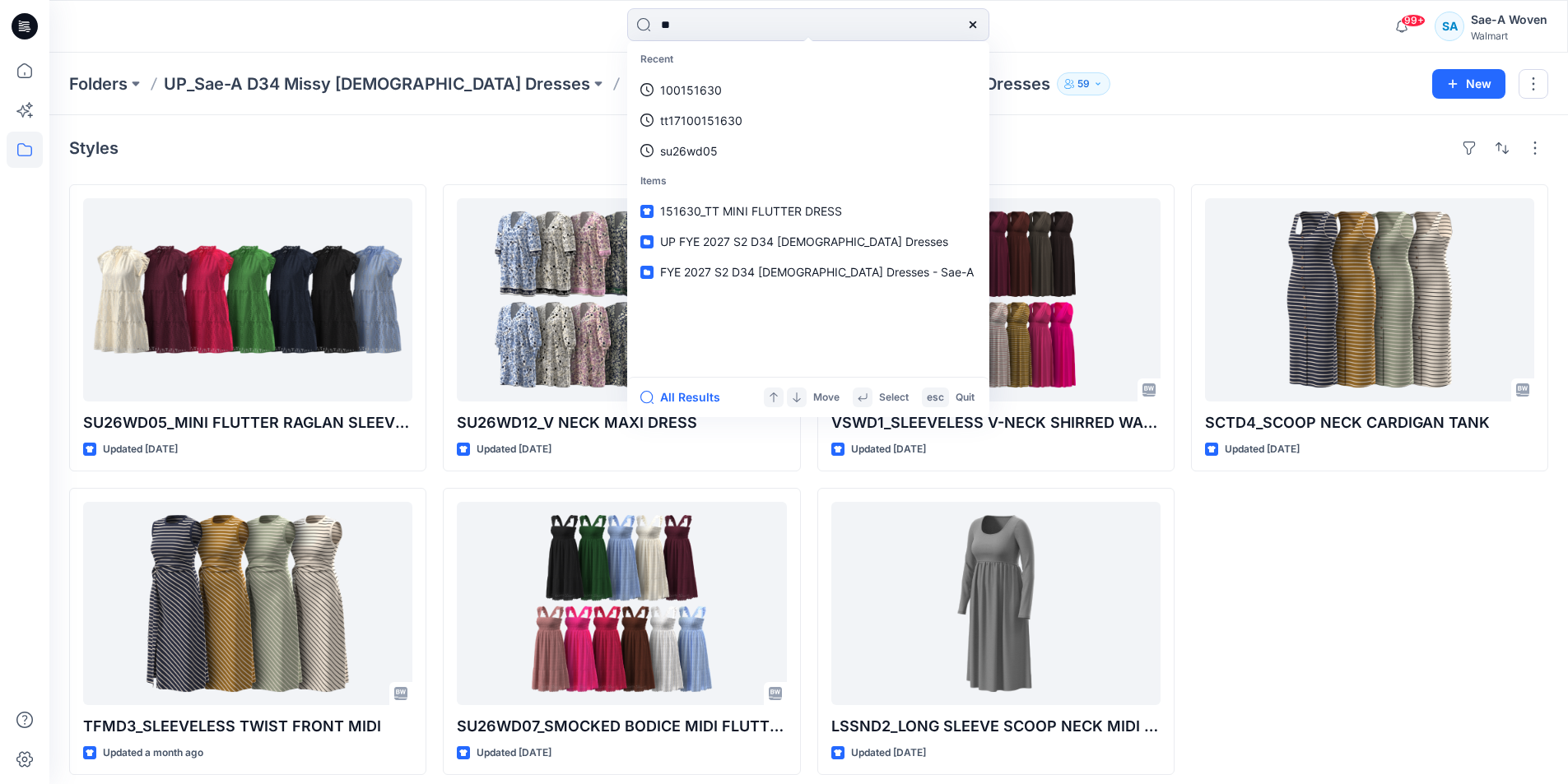
drag, startPoint x: 798, startPoint y: 27, endPoint x: 269, endPoint y: 37, distance: 529.1
click at [254, 22] on div "** Recent 100151630 tt17100151630 su26wd05 Items 151630_TT MINI FLUTTER DRESS U…" at bounding box center [808, 26] width 1517 height 36
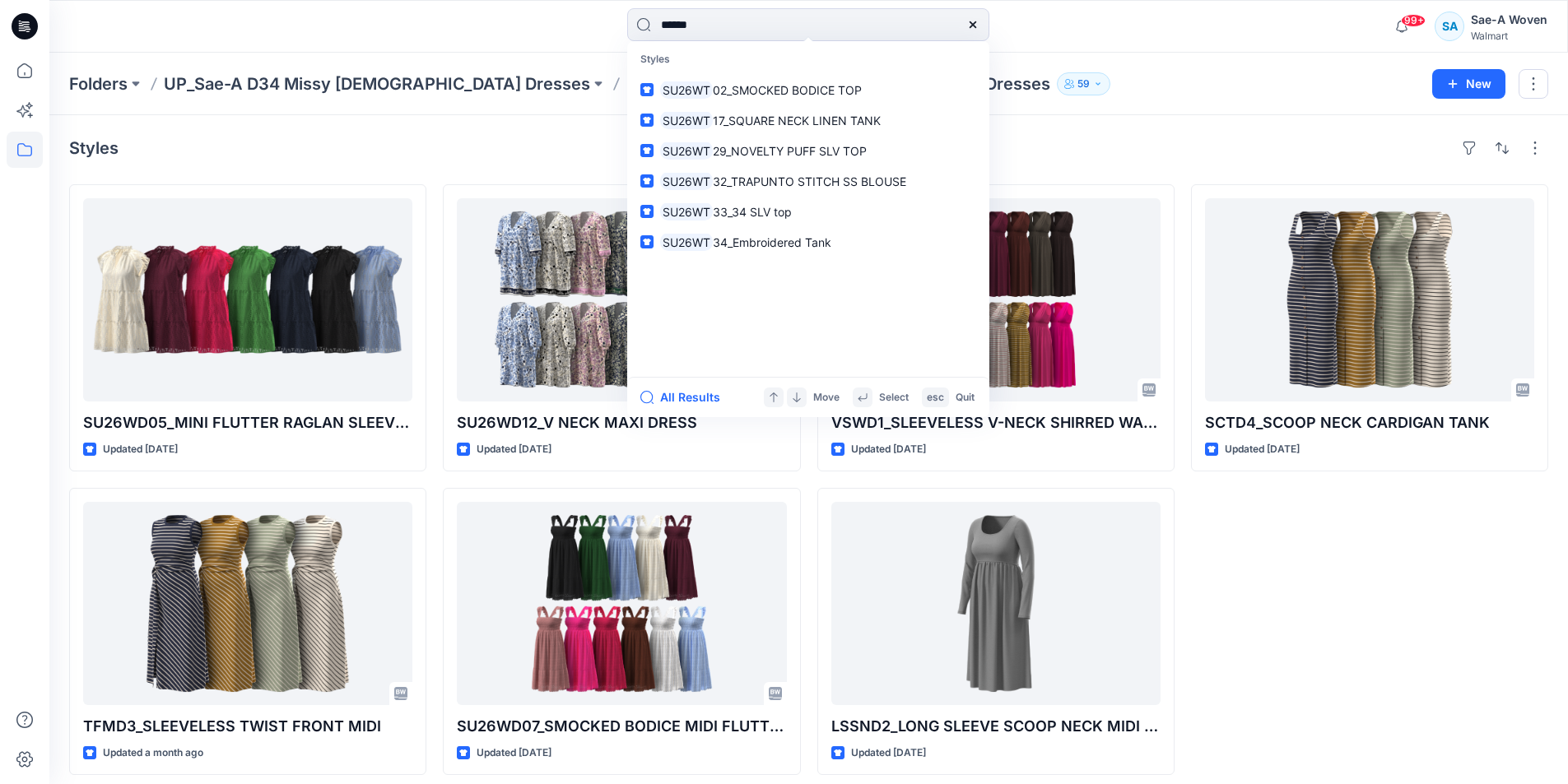
type input "******"
click at [783, 79] on link "SU26WT 02_SMOCKED BODICE TOP" at bounding box center [807, 89] width 355 height 31
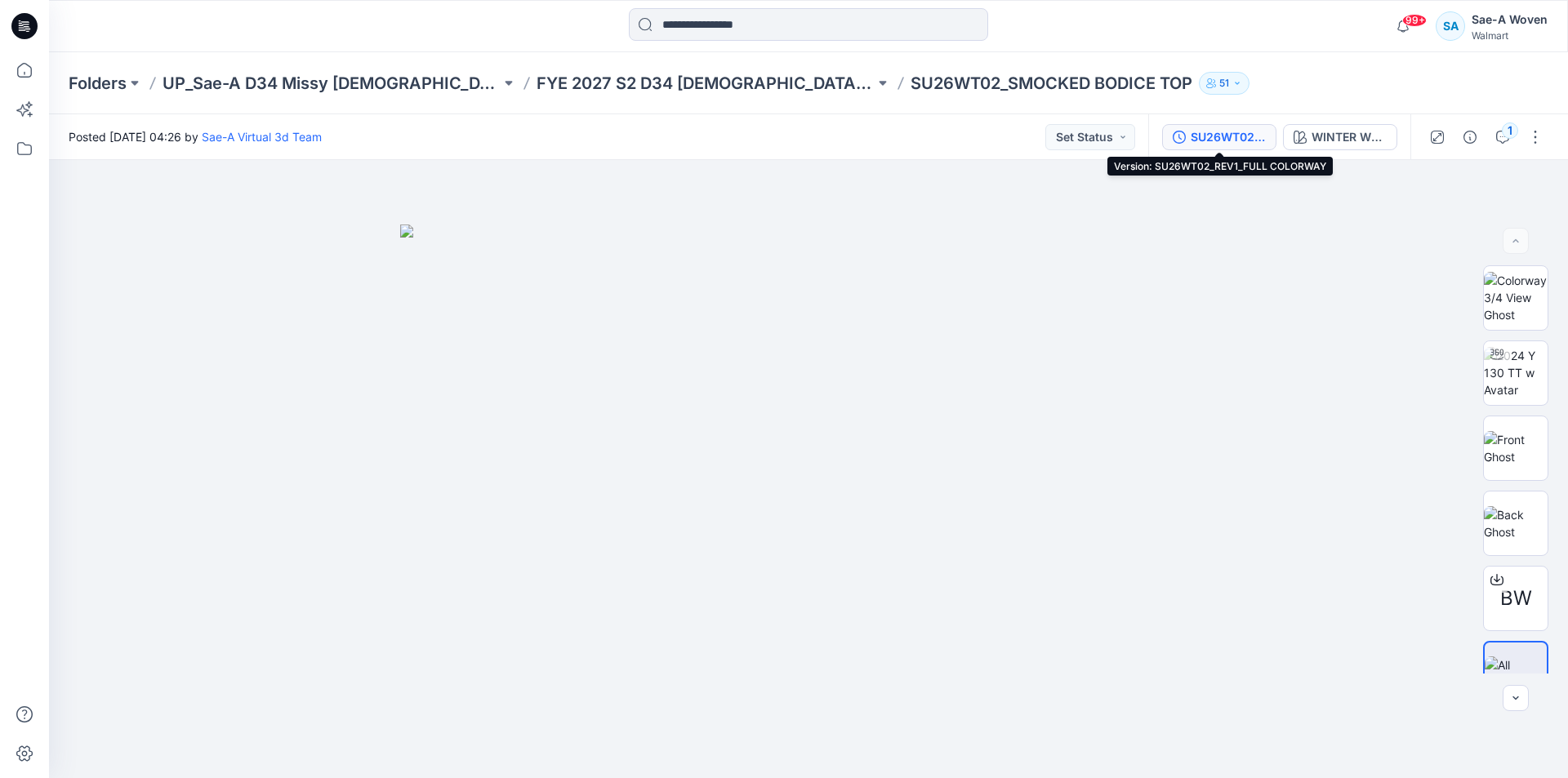
click at [1067, 124] on button "SU26WT02_REV1_FULL COLORWAY" at bounding box center [1219, 137] width 114 height 26
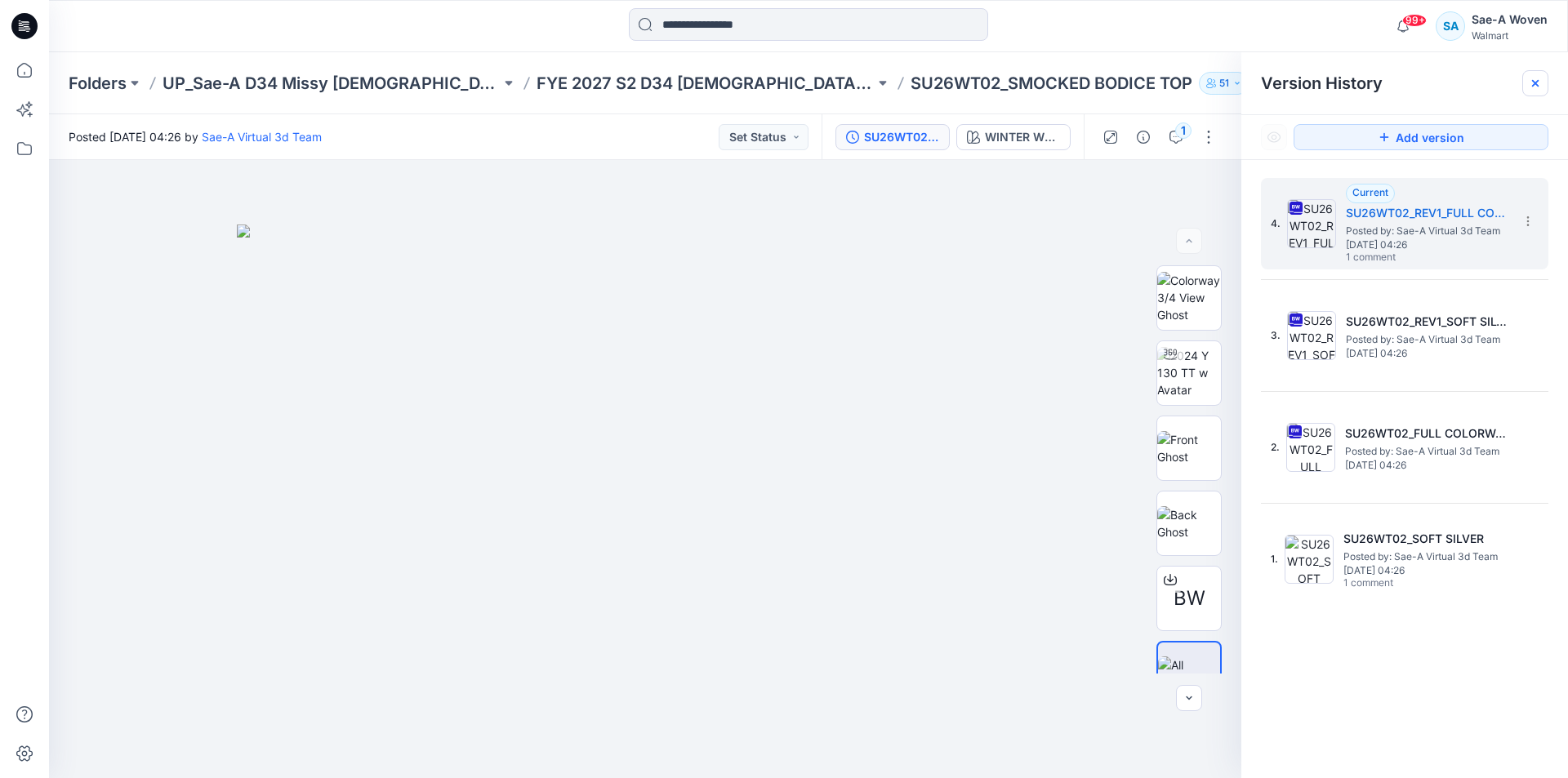
click at [1067, 85] on div at bounding box center [1535, 83] width 26 height 26
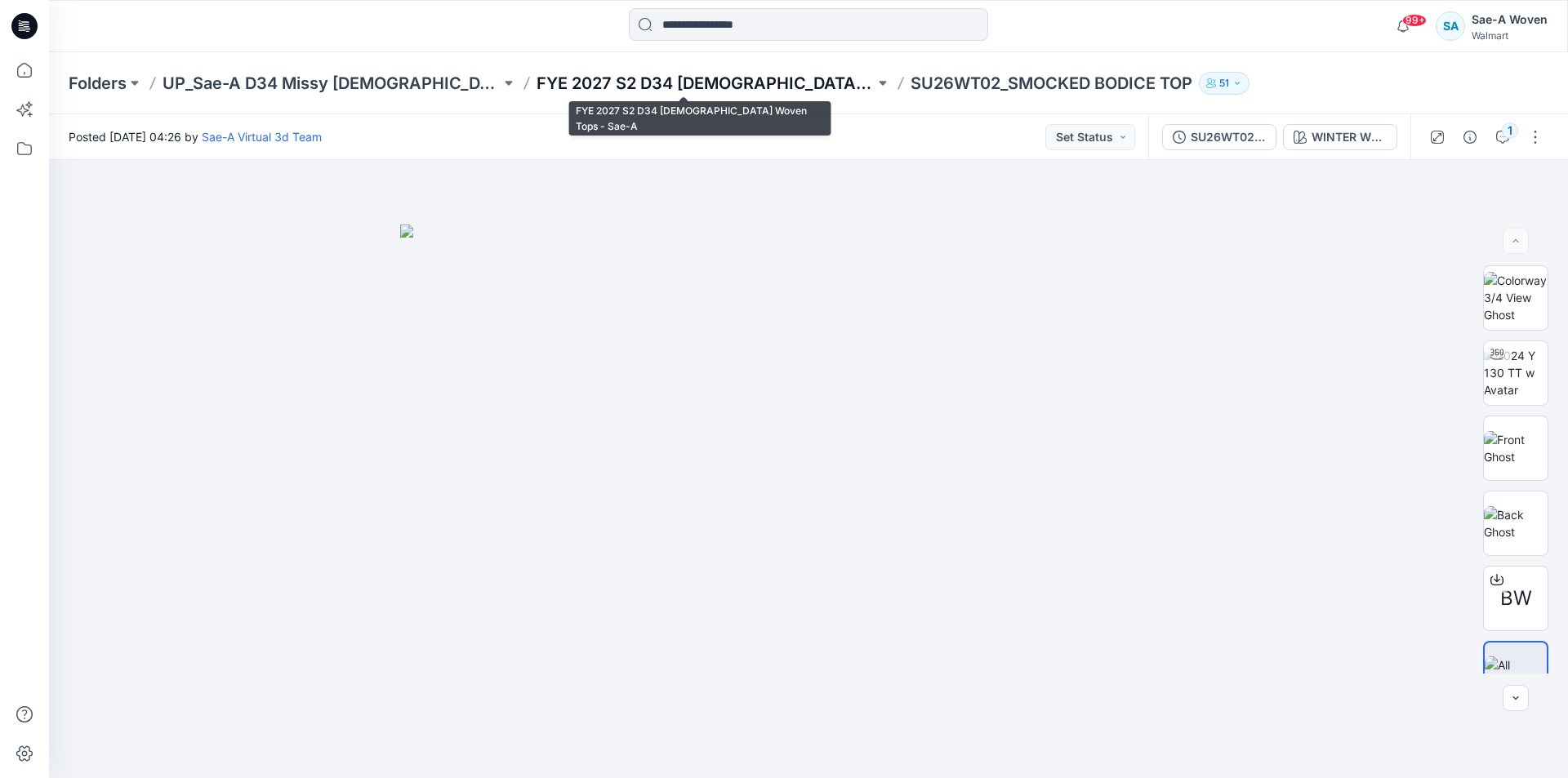
click at [789, 76] on p "FYE 2027 S2 D34 Ladies Woven Tops - Sae-A" at bounding box center [706, 83] width 338 height 23
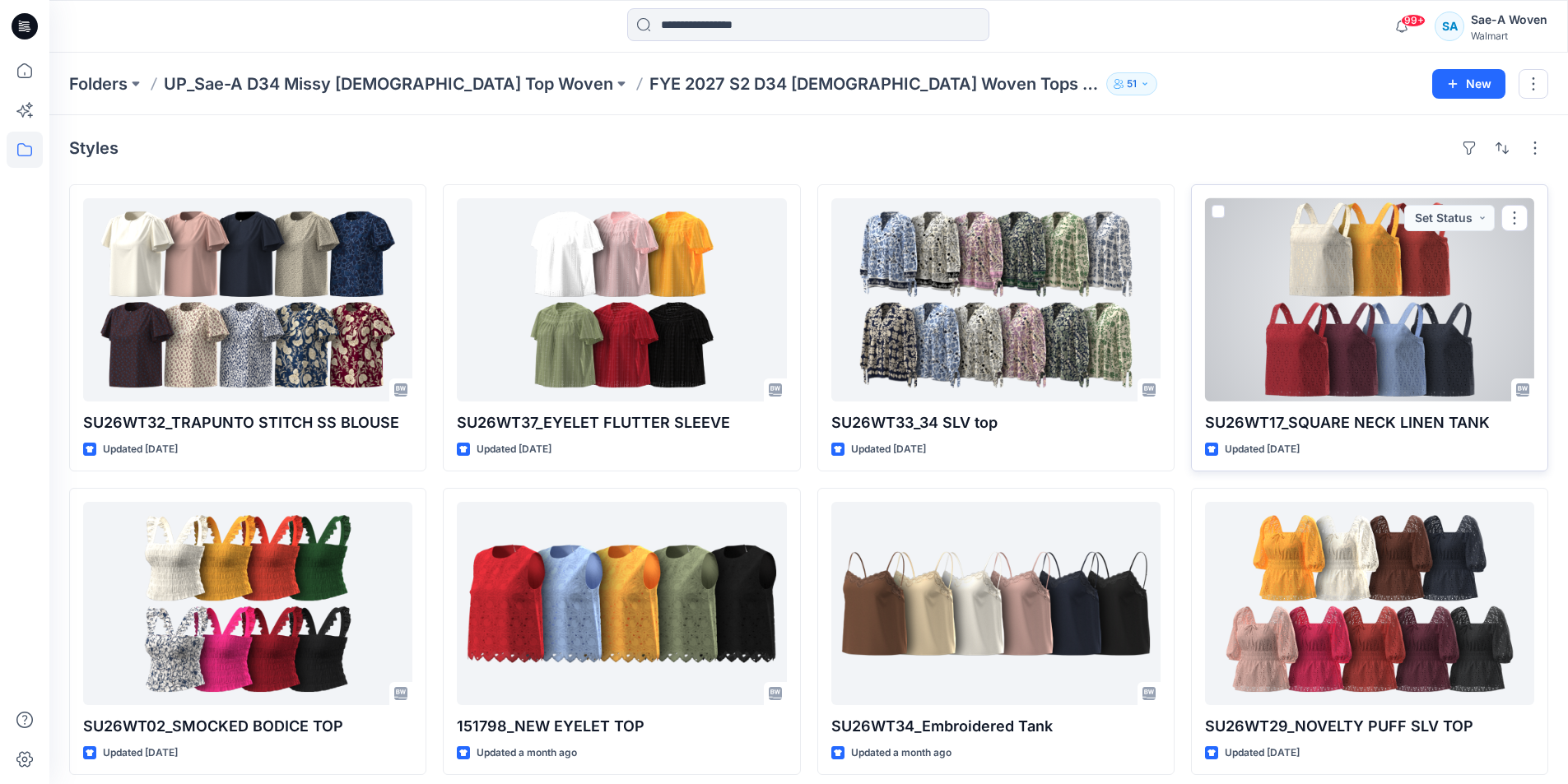
click at [1075, 329] on div at bounding box center [1369, 301] width 329 height 204
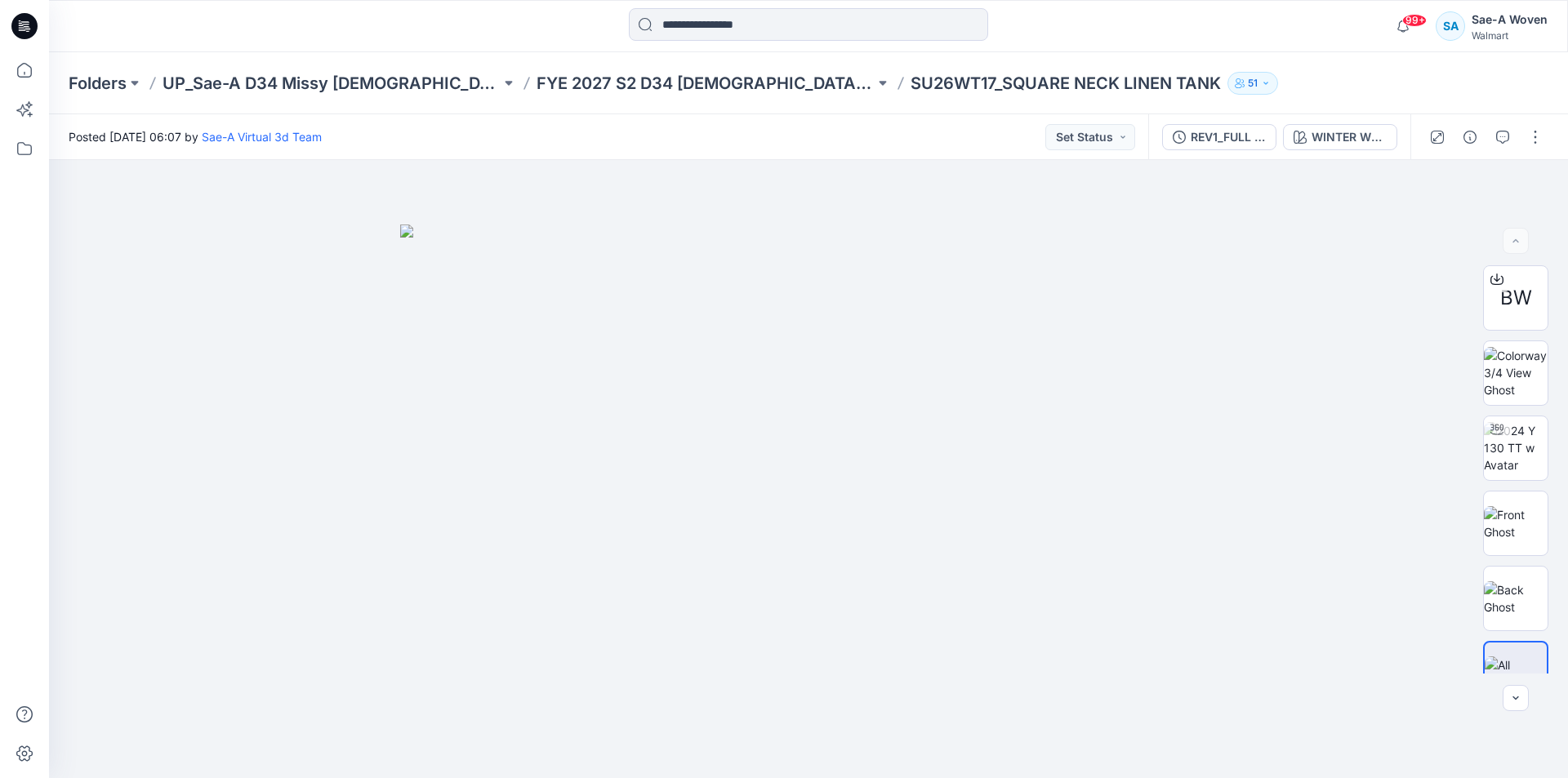
click at [685, 98] on div "Folders UP_Sae-A D34 Missy Ladies Top Woven FYE 2027 S2 D34 Ladies Woven Tops -…" at bounding box center [808, 84] width 1519 height 62
click at [692, 89] on p "FYE 2027 S2 D34 Ladies Woven Tops - Sae-A" at bounding box center [706, 83] width 338 height 23
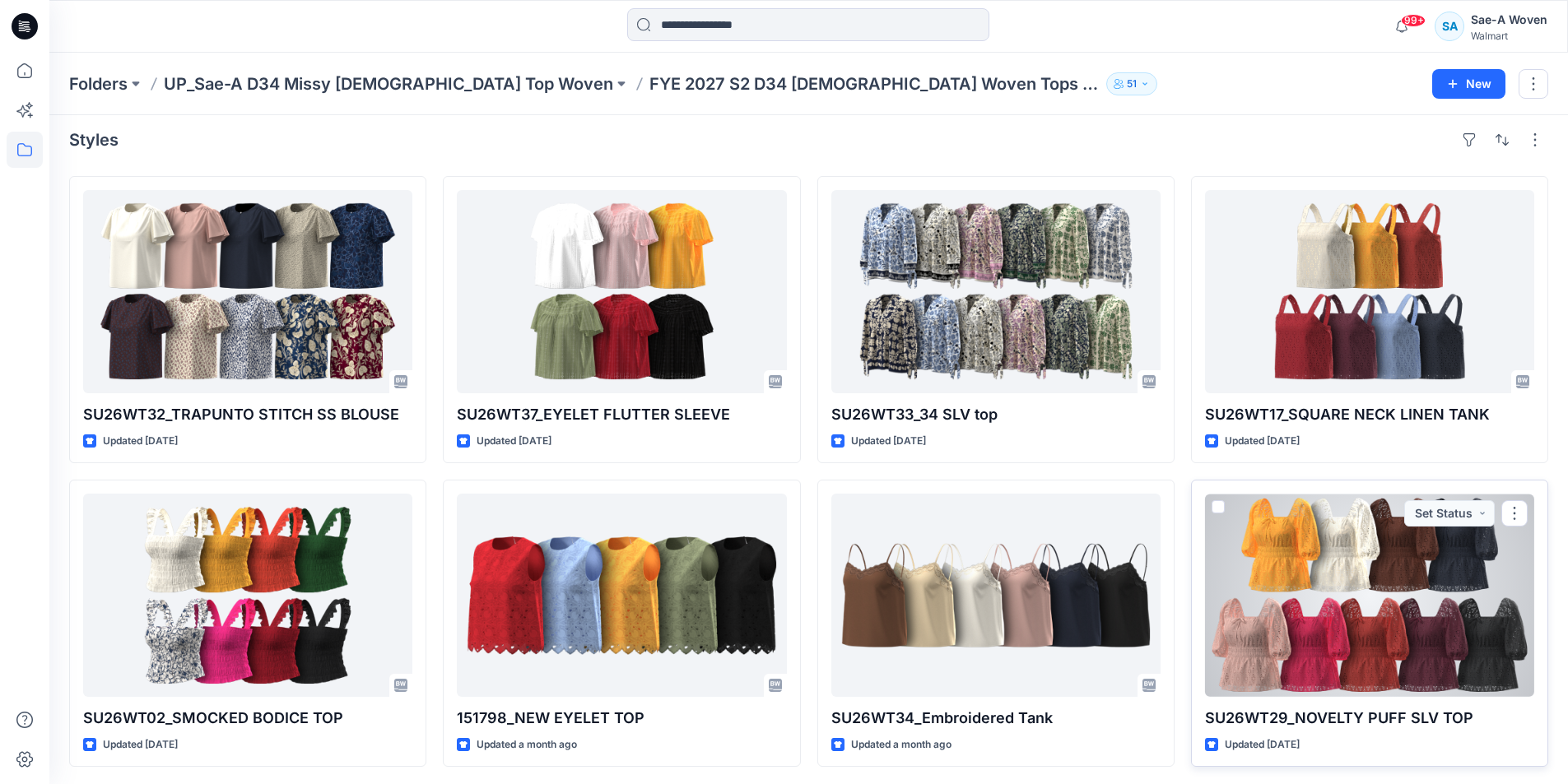
scroll to position [11, 0]
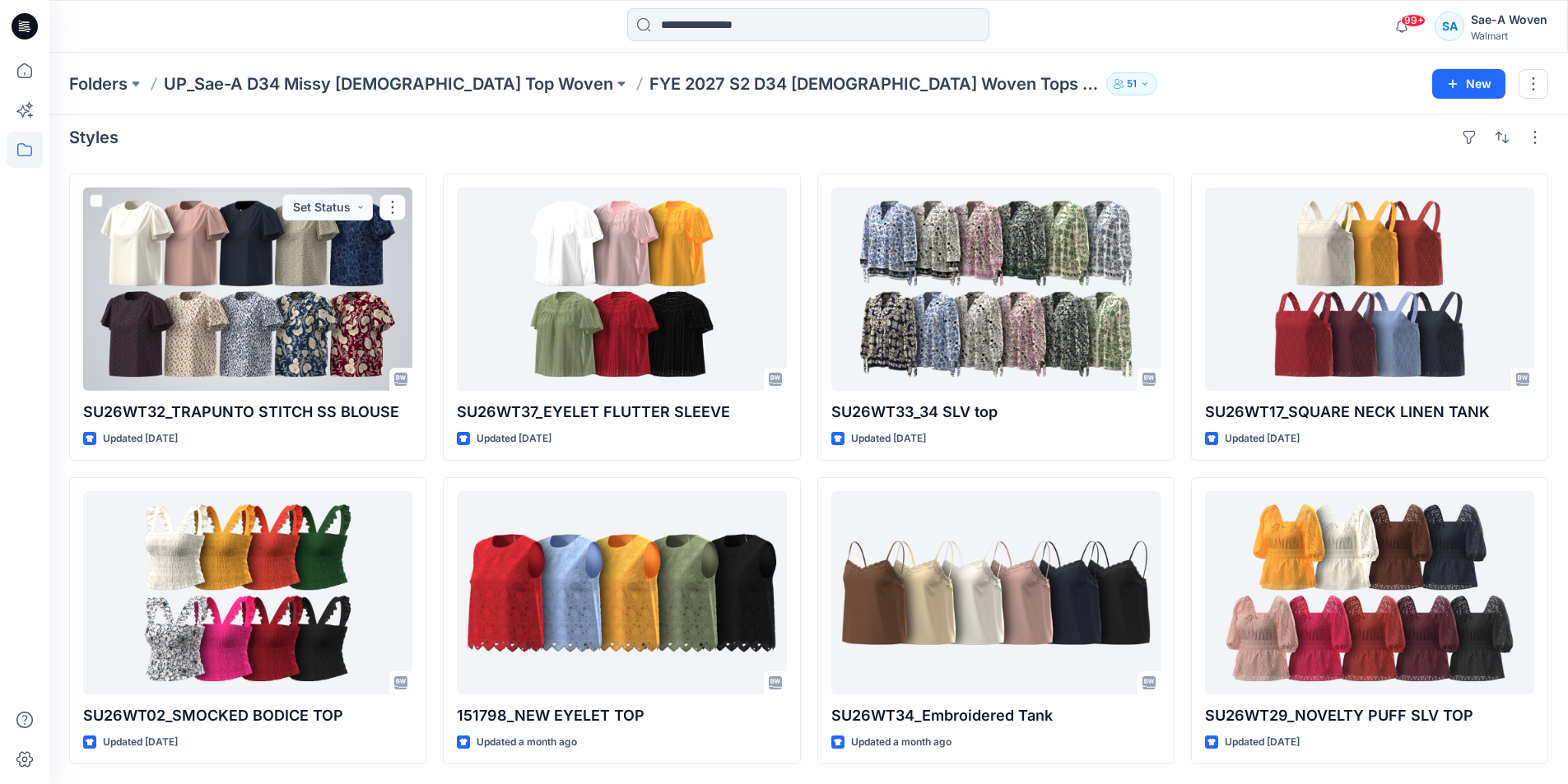
click at [332, 335] on div at bounding box center [248, 290] width 329 height 204
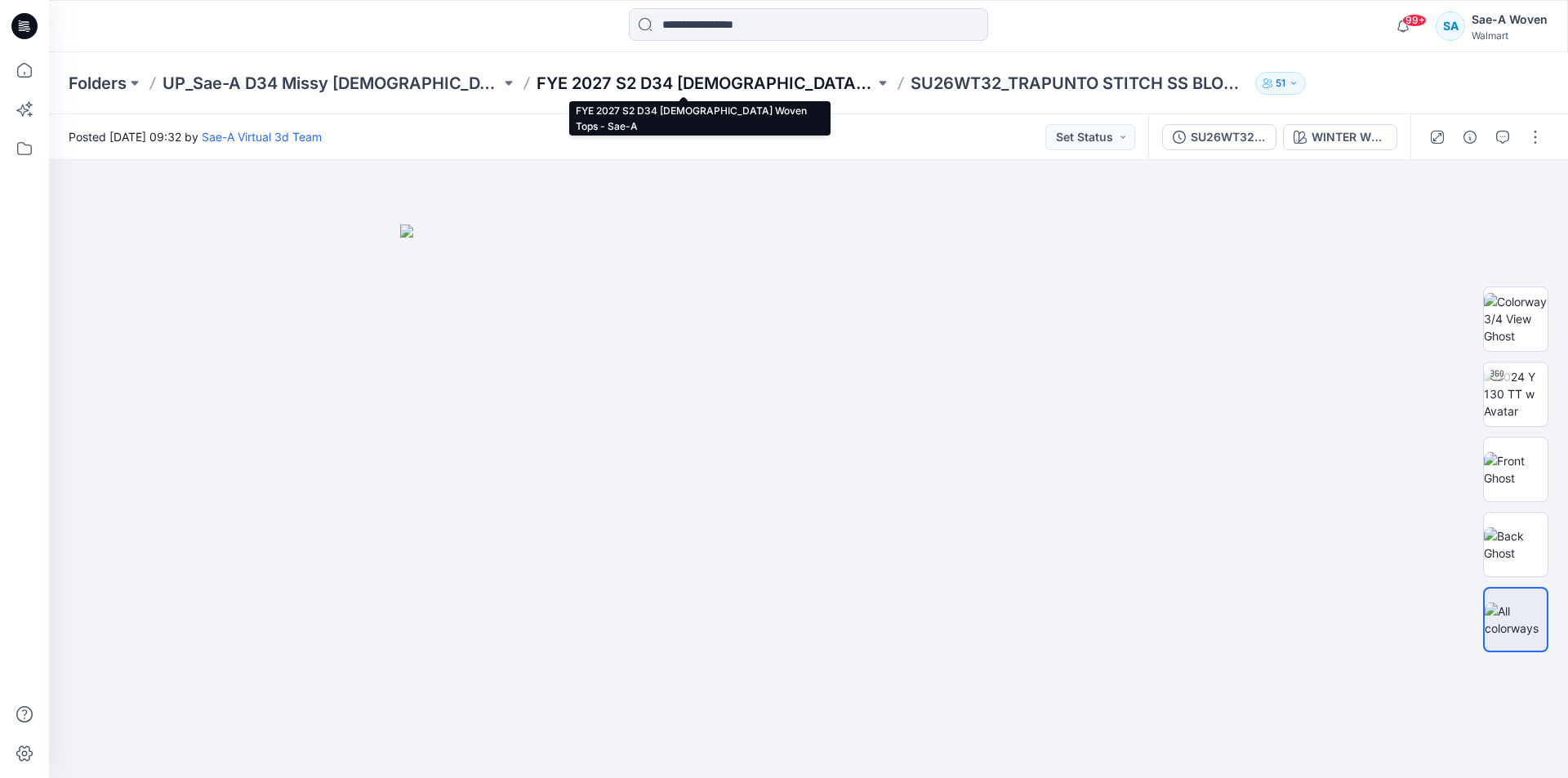
click at [723, 84] on p "FYE 2027 S2 D34 Ladies Woven Tops - Sae-A" at bounding box center [706, 83] width 338 height 23
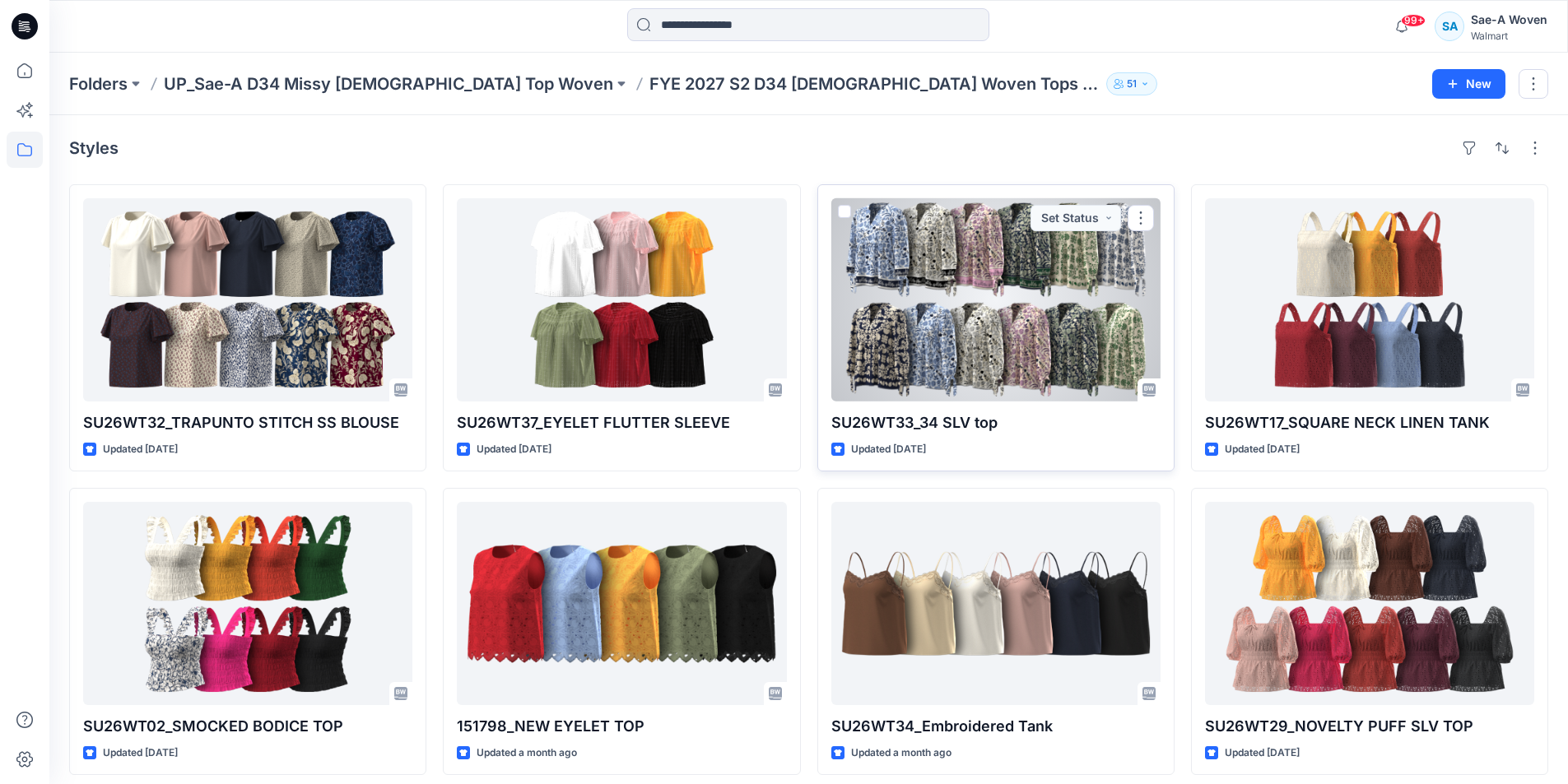
click at [992, 317] on div at bounding box center [996, 301] width 329 height 204
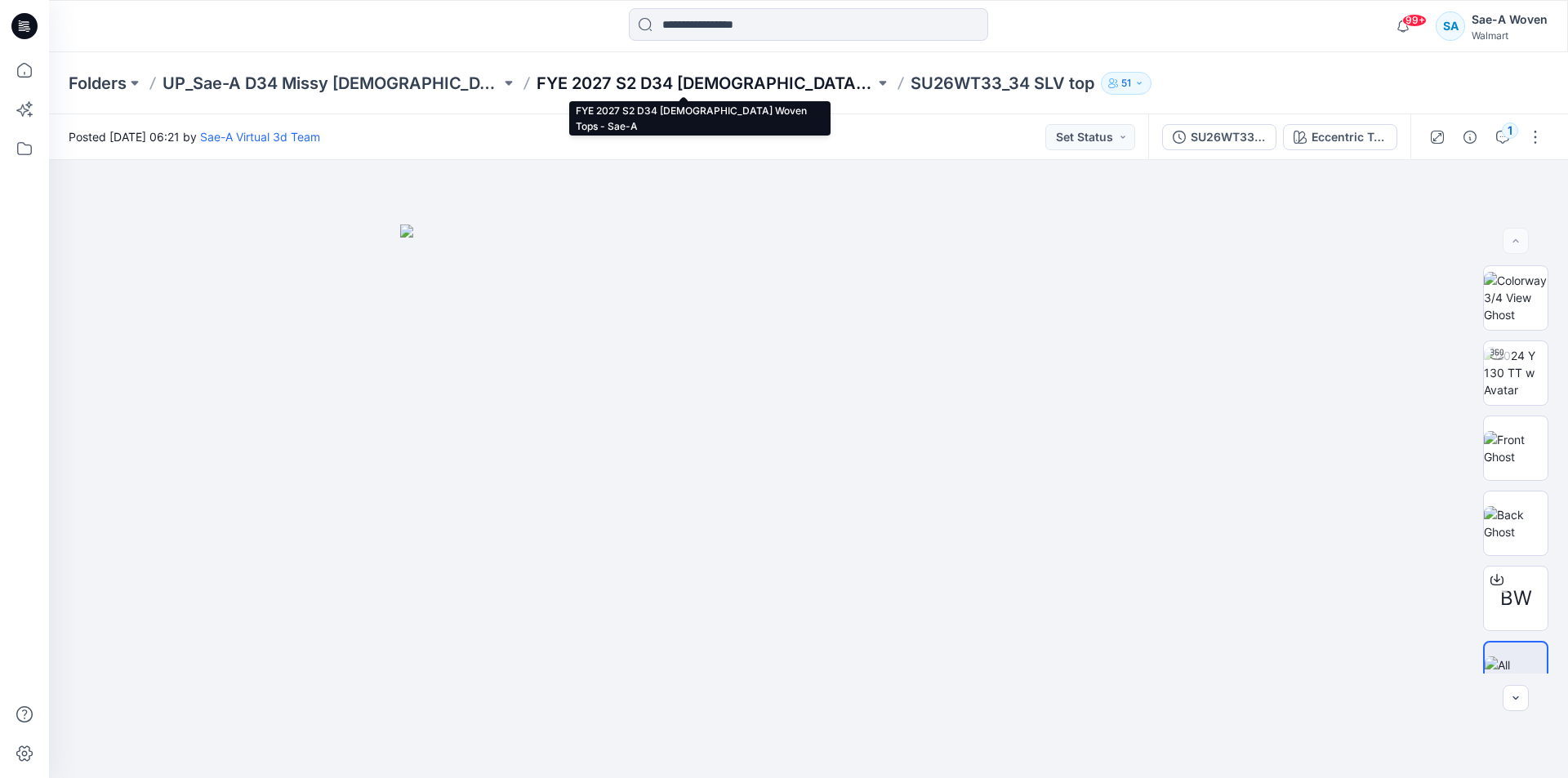
click at [701, 85] on p "FYE 2027 S2 D34 Ladies Woven Tops - Sae-A" at bounding box center [706, 83] width 338 height 23
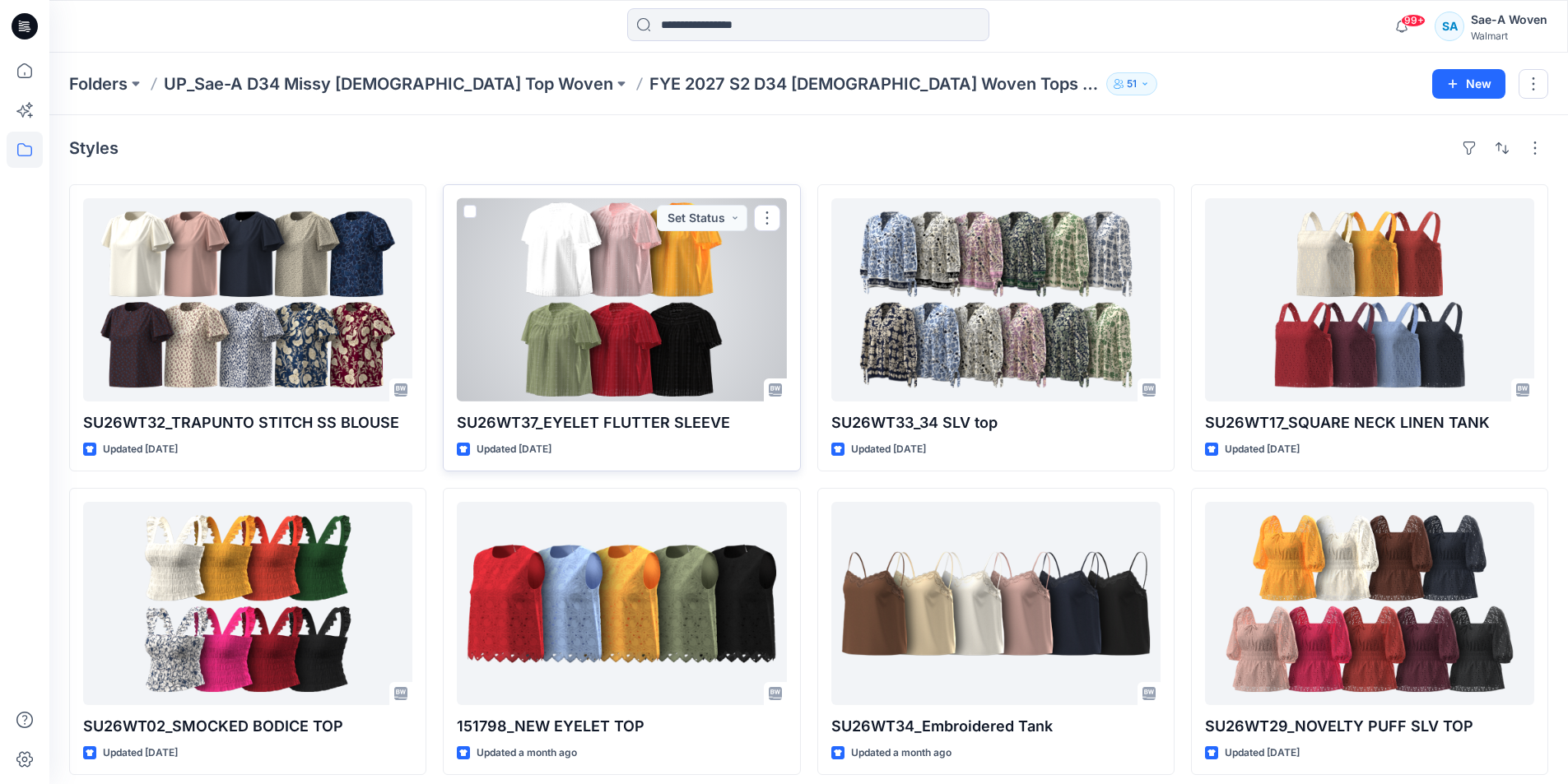
click at [666, 333] on div at bounding box center [622, 301] width 329 height 204
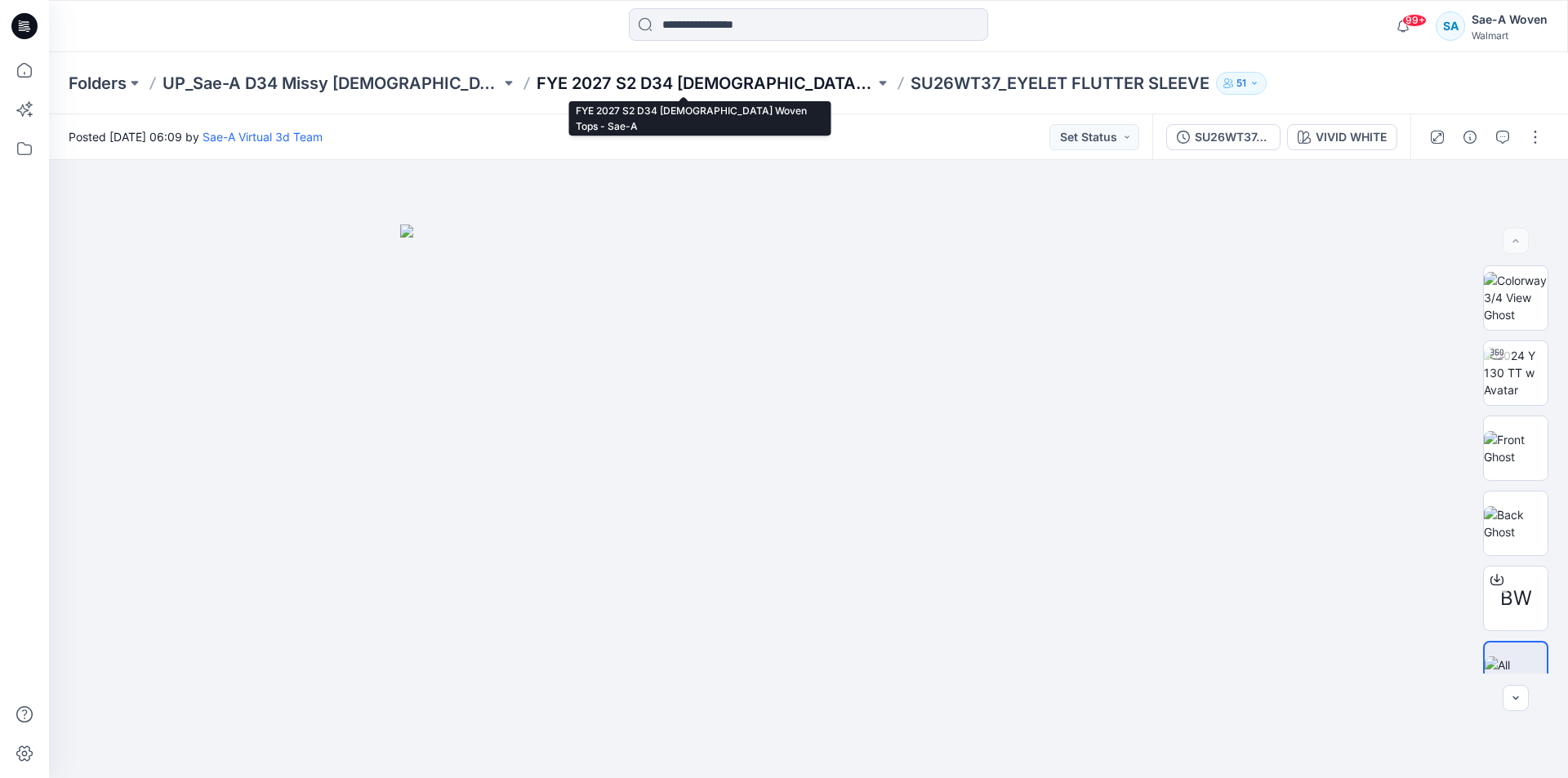
click at [706, 91] on p "FYE 2027 S2 D34 Ladies Woven Tops - Sae-A" at bounding box center [706, 83] width 338 height 23
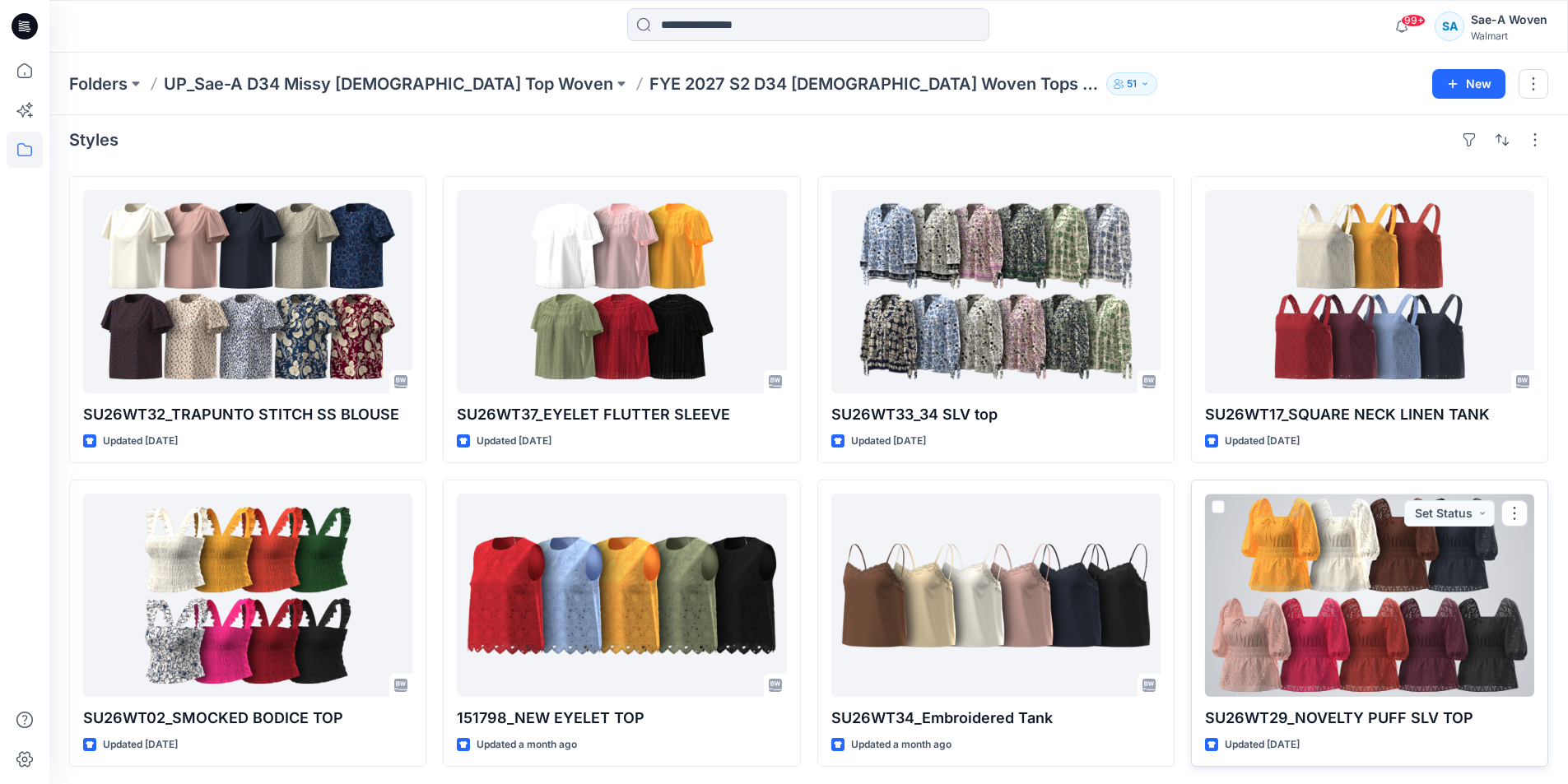
scroll to position [11, 0]
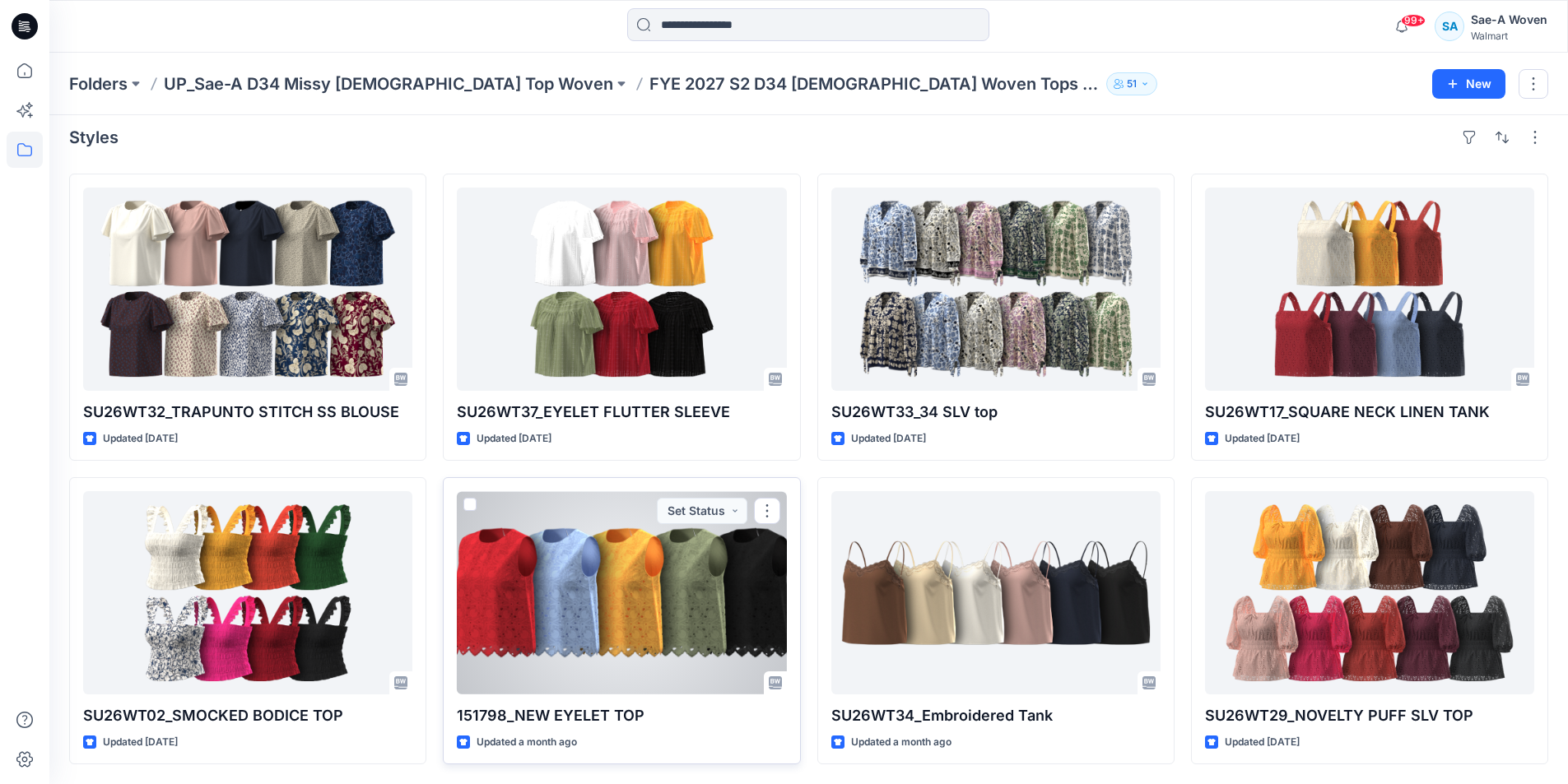
click at [614, 618] on div at bounding box center [622, 593] width 329 height 204
